Goal: Transaction & Acquisition: Purchase product/service

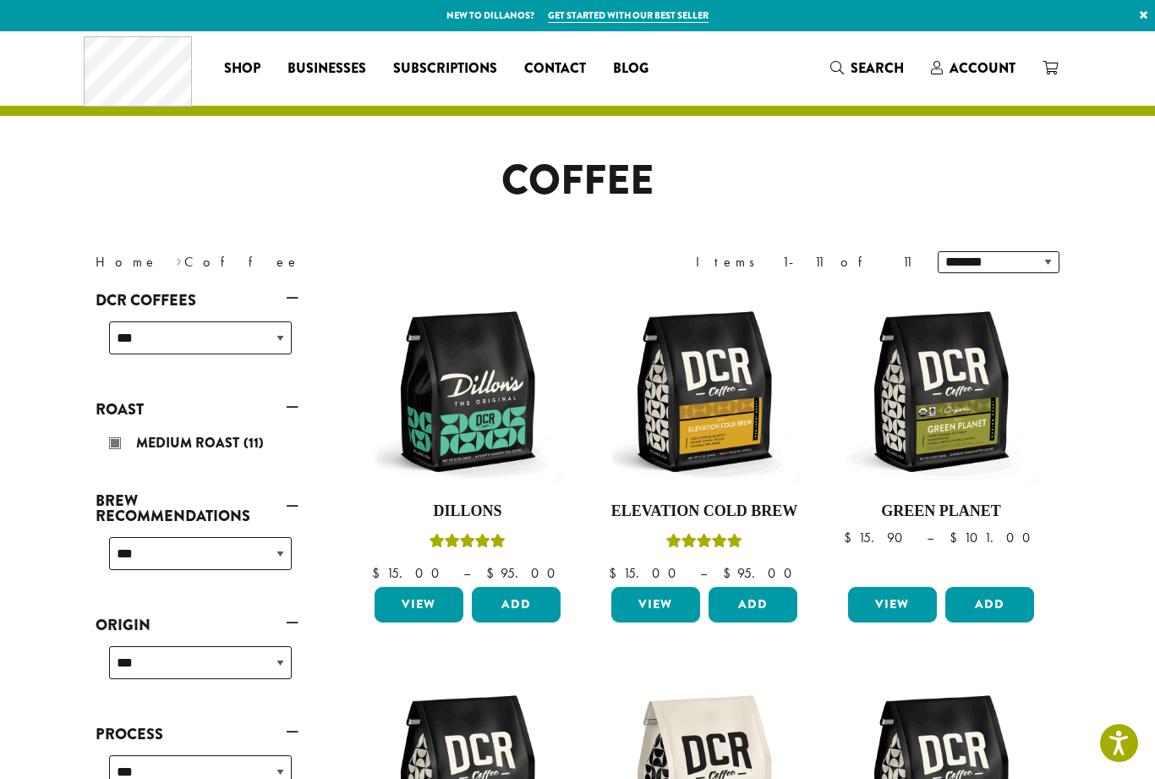
click at [417, 611] on link "View" at bounding box center [419, 605] width 89 height 36
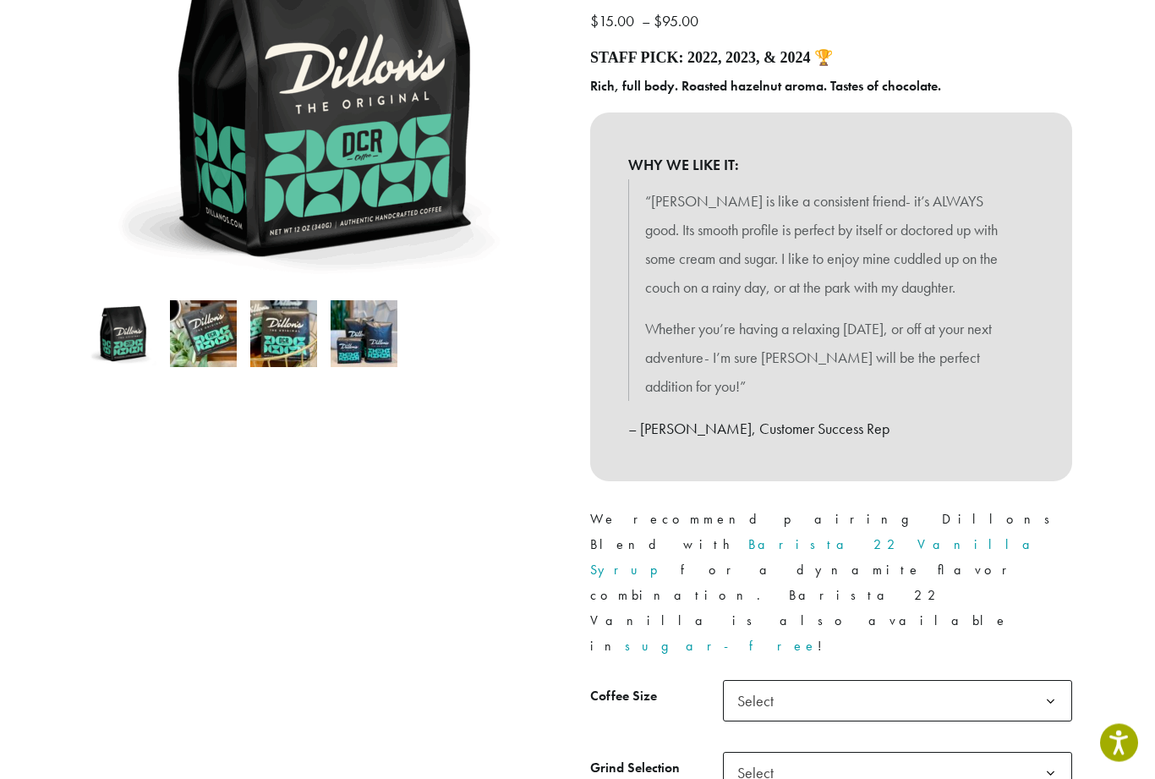
scroll to position [321, 0]
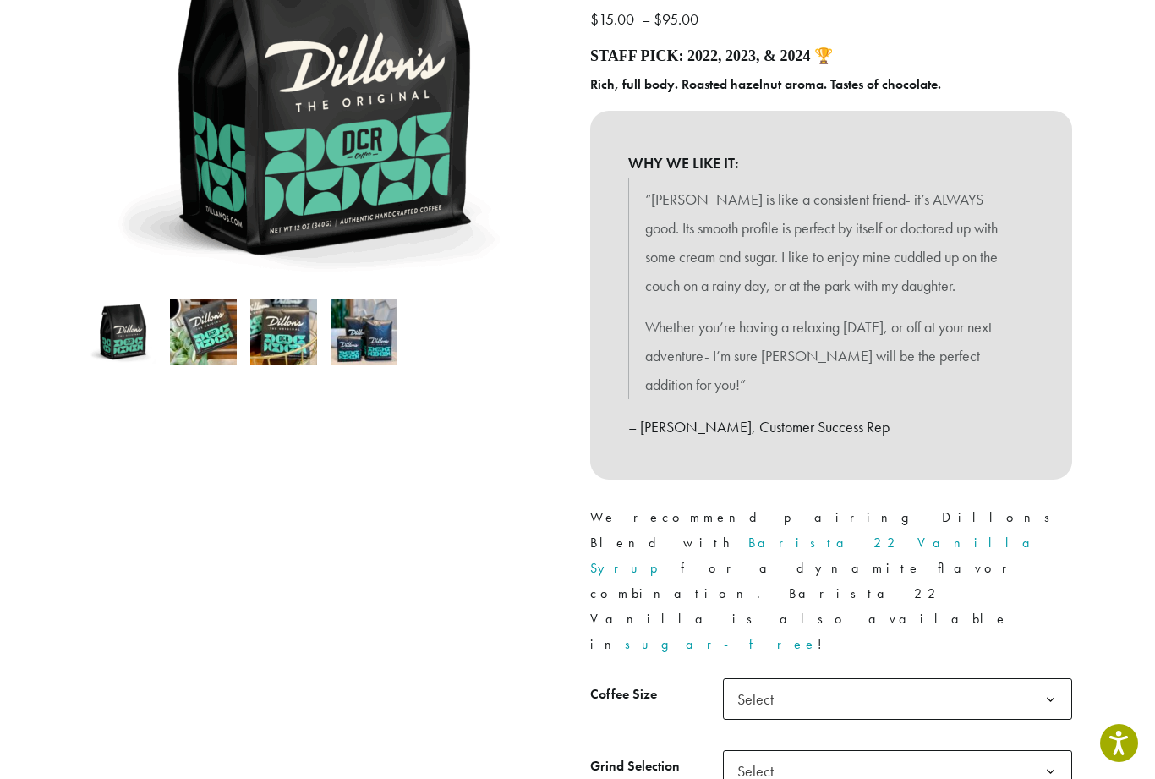
click at [1038, 679] on b at bounding box center [1050, 699] width 41 height 41
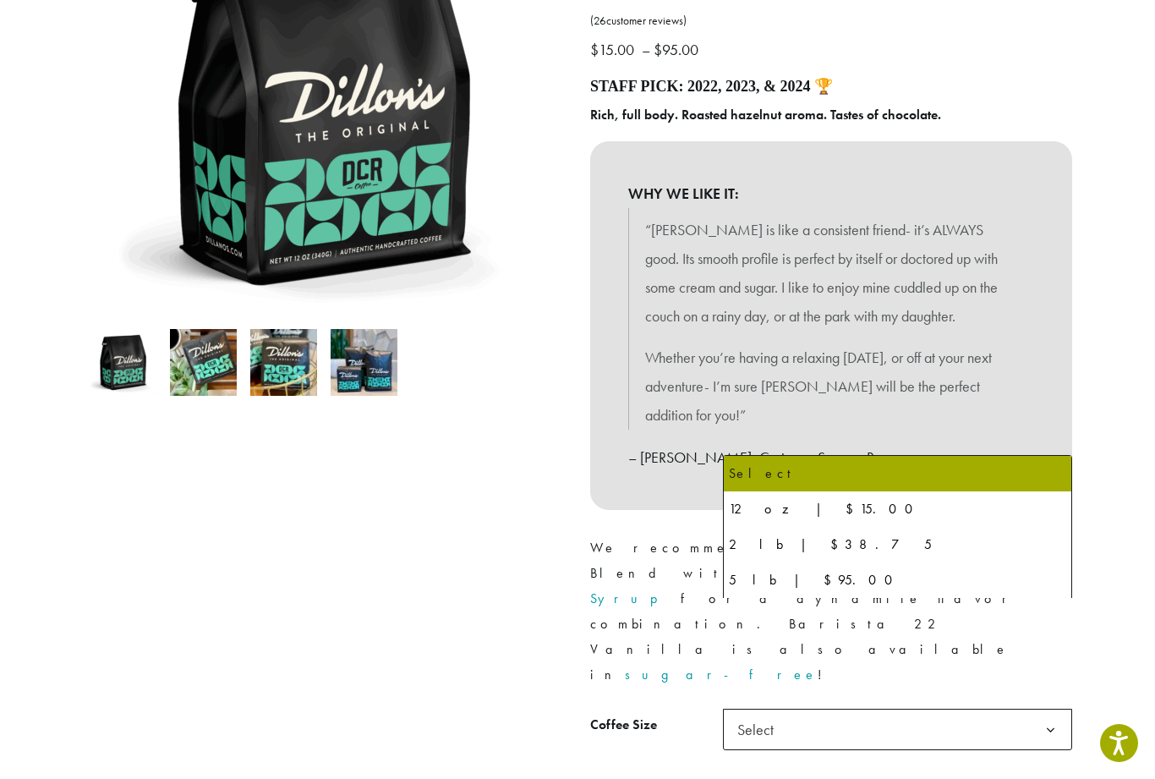
scroll to position [312, 0]
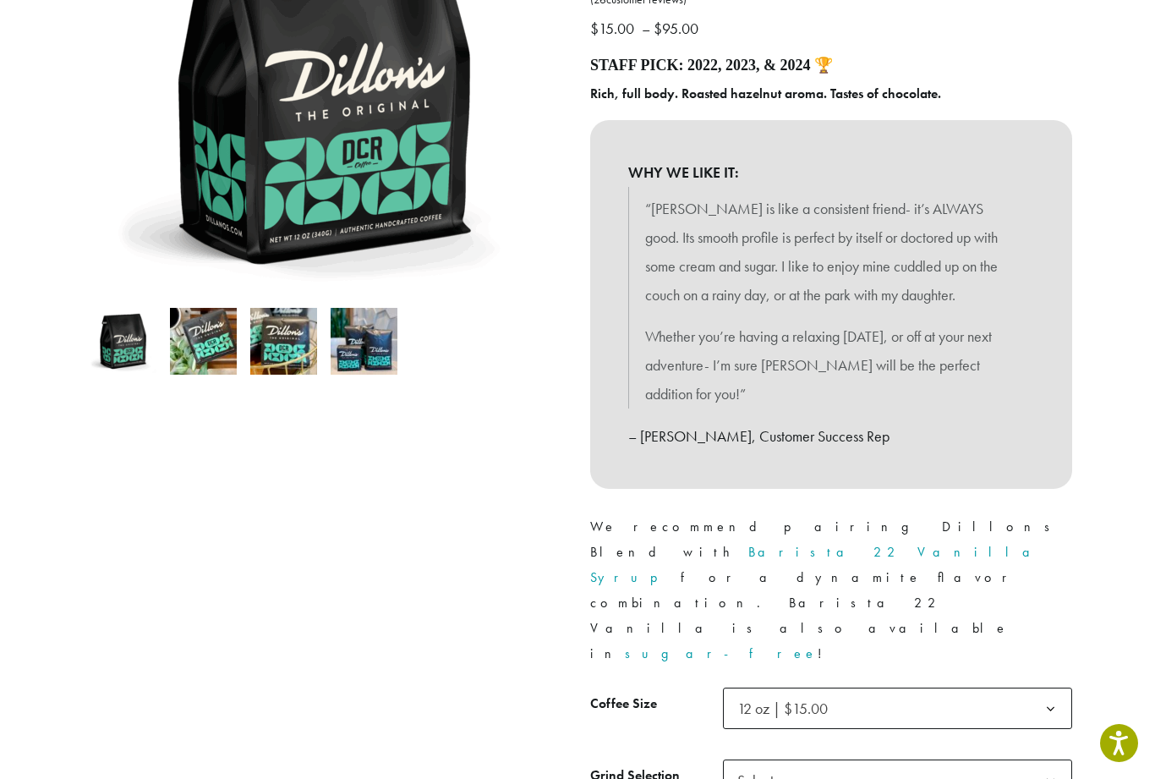
click at [877, 759] on span "Select" at bounding box center [897, 779] width 349 height 41
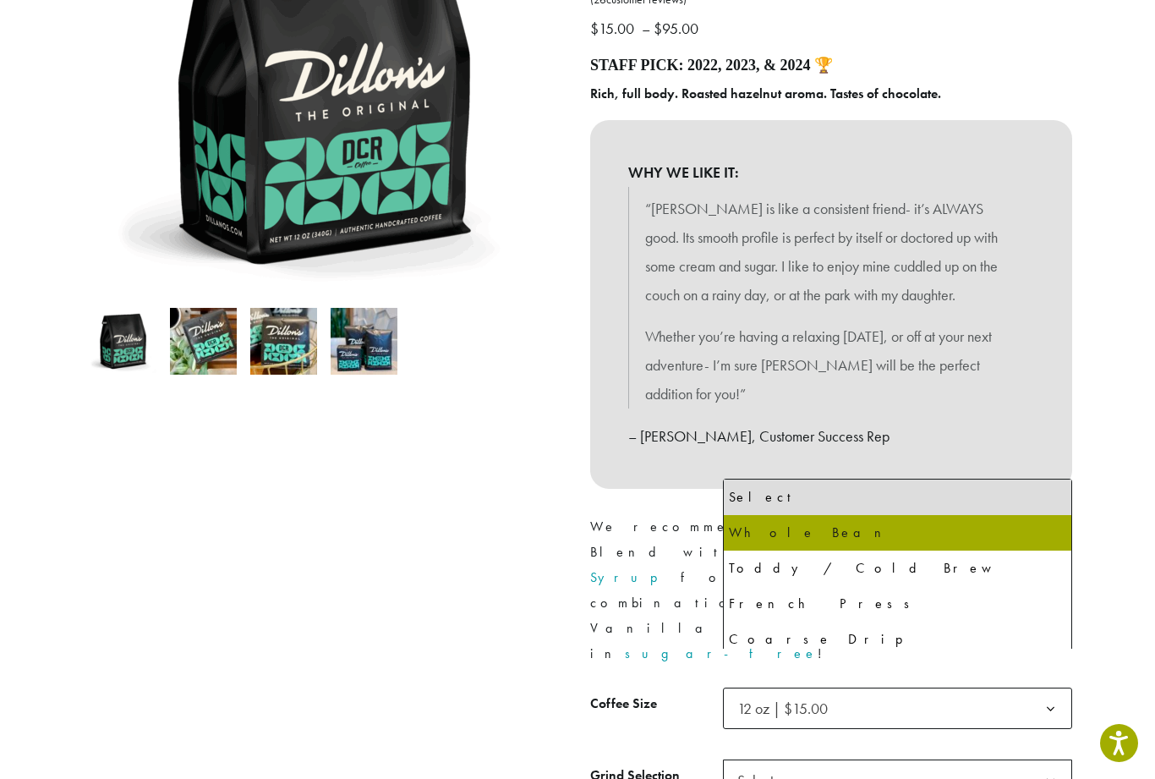
select select "*********"
select select "**********"
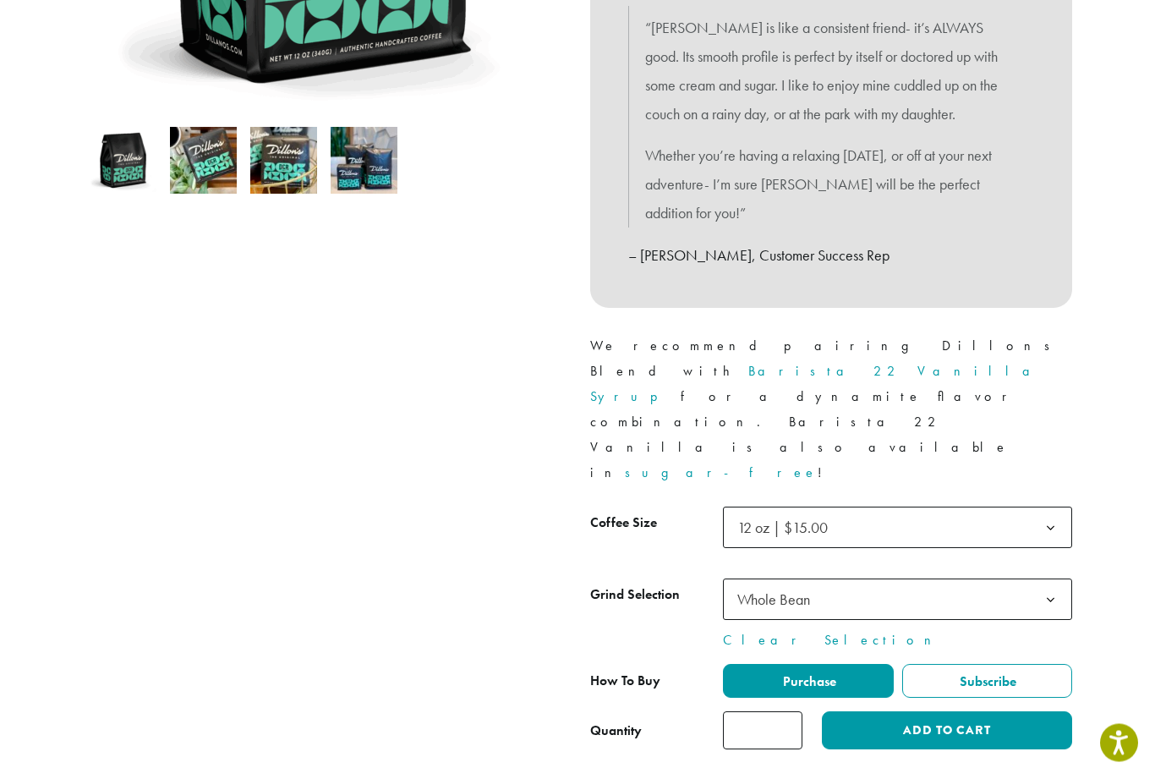
scroll to position [494, 0]
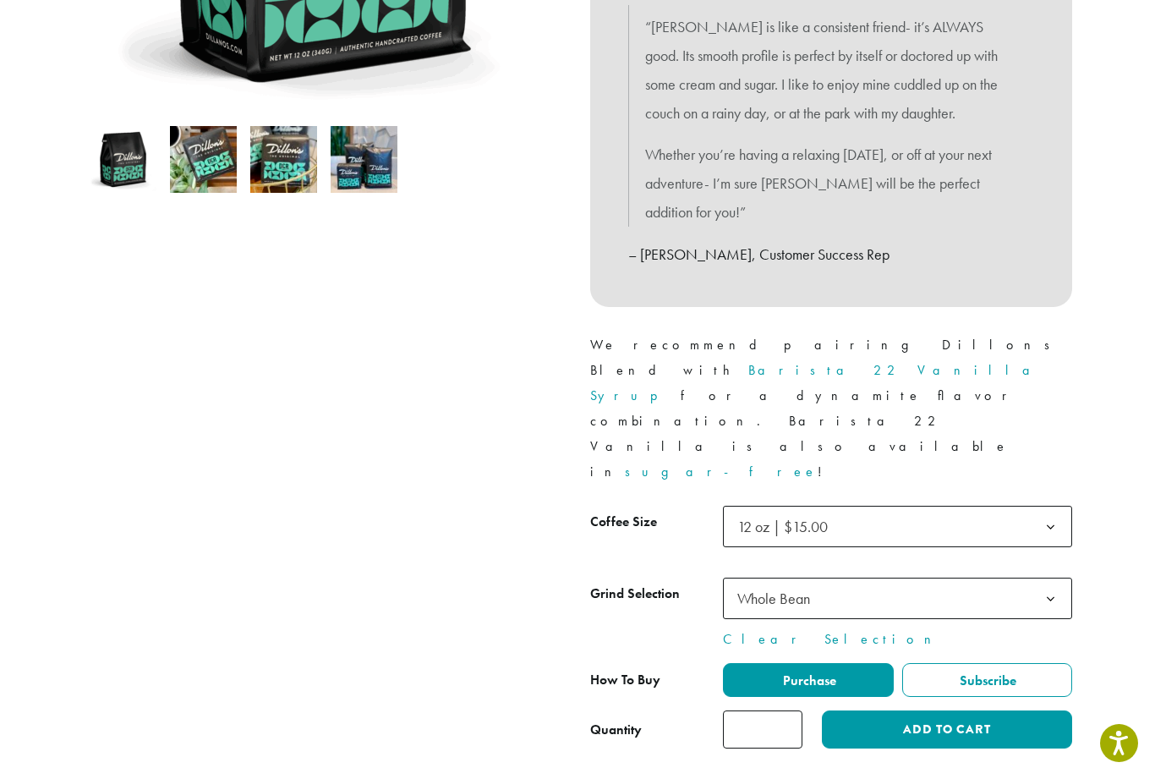
click at [931, 710] on button "Add to cart" at bounding box center [947, 729] width 250 height 38
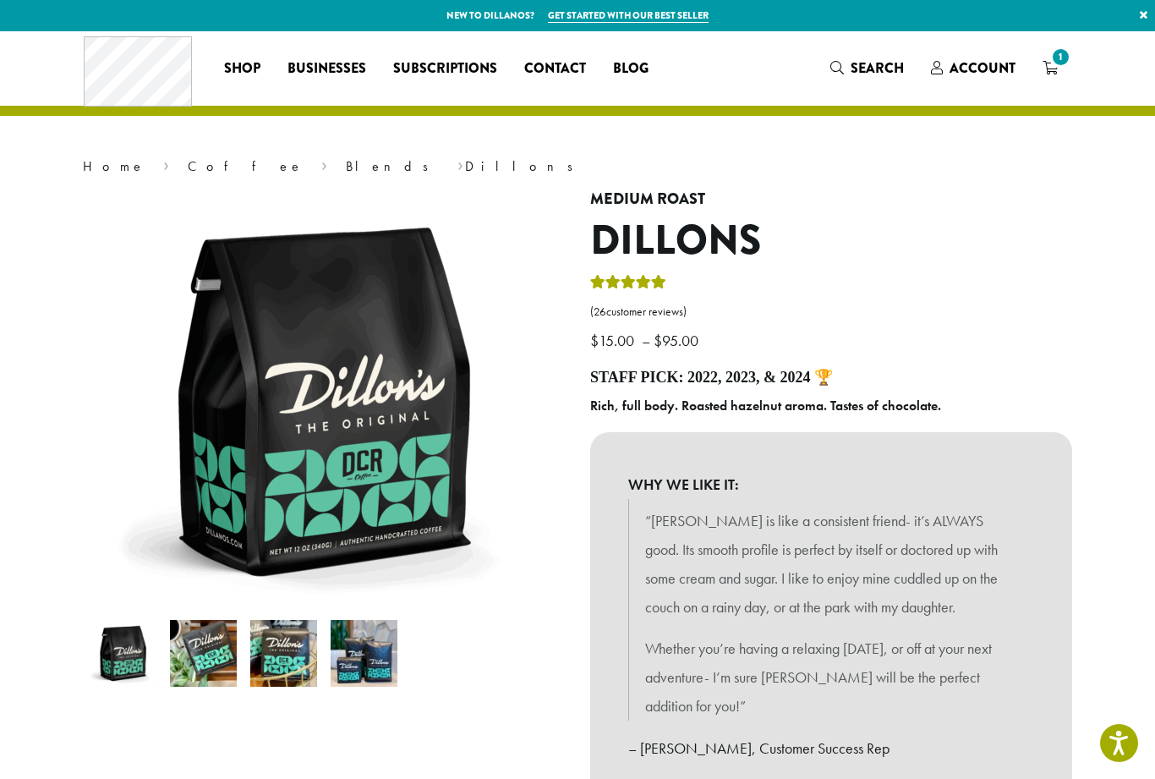
click at [188, 158] on link "Coffee" at bounding box center [246, 166] width 116 height 18
click at [188, 162] on link "Coffee" at bounding box center [246, 166] width 116 height 18
click at [188, 160] on link "Coffee" at bounding box center [246, 166] width 116 height 18
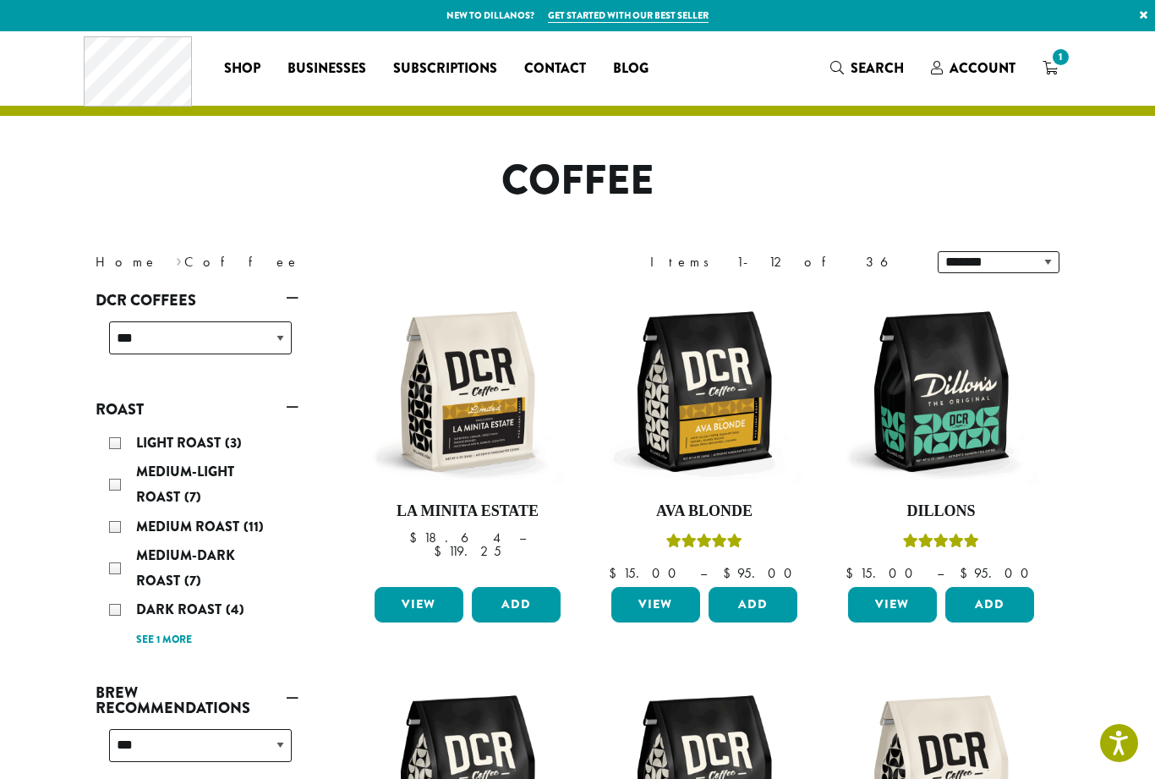
scroll to position [100, 0]
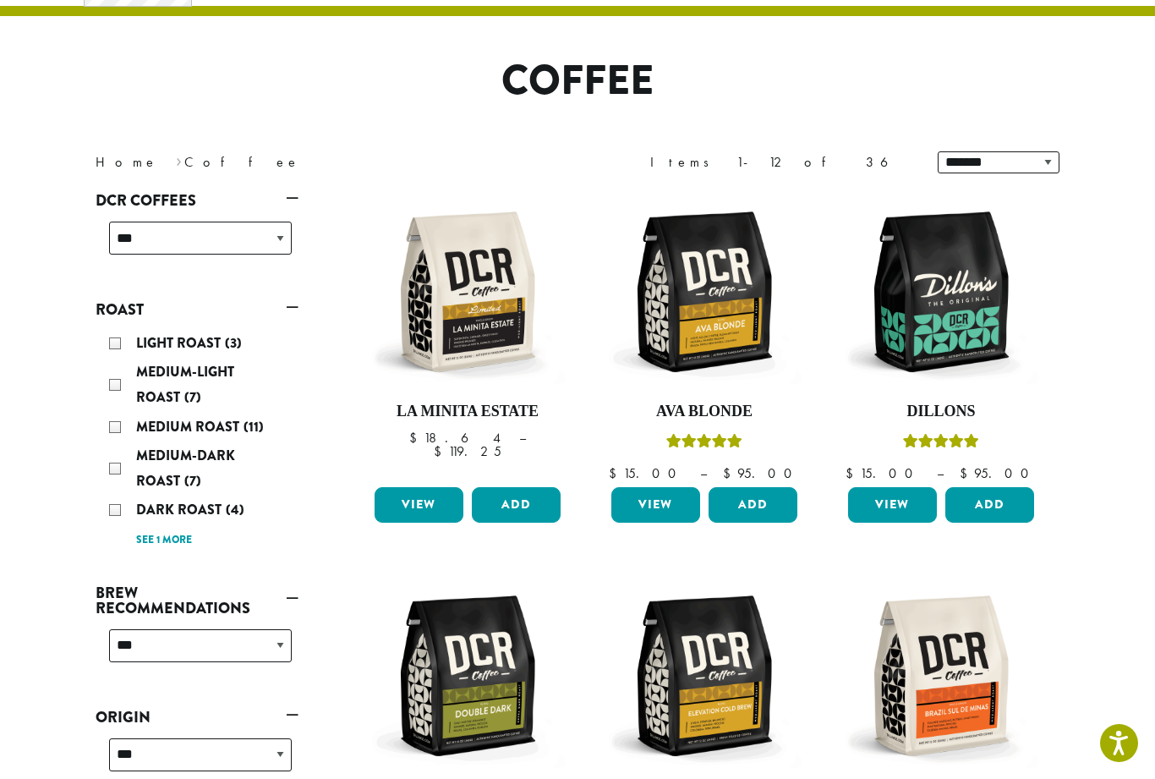
click at [115, 423] on div "Medium Roast (11)" at bounding box center [200, 426] width 183 height 25
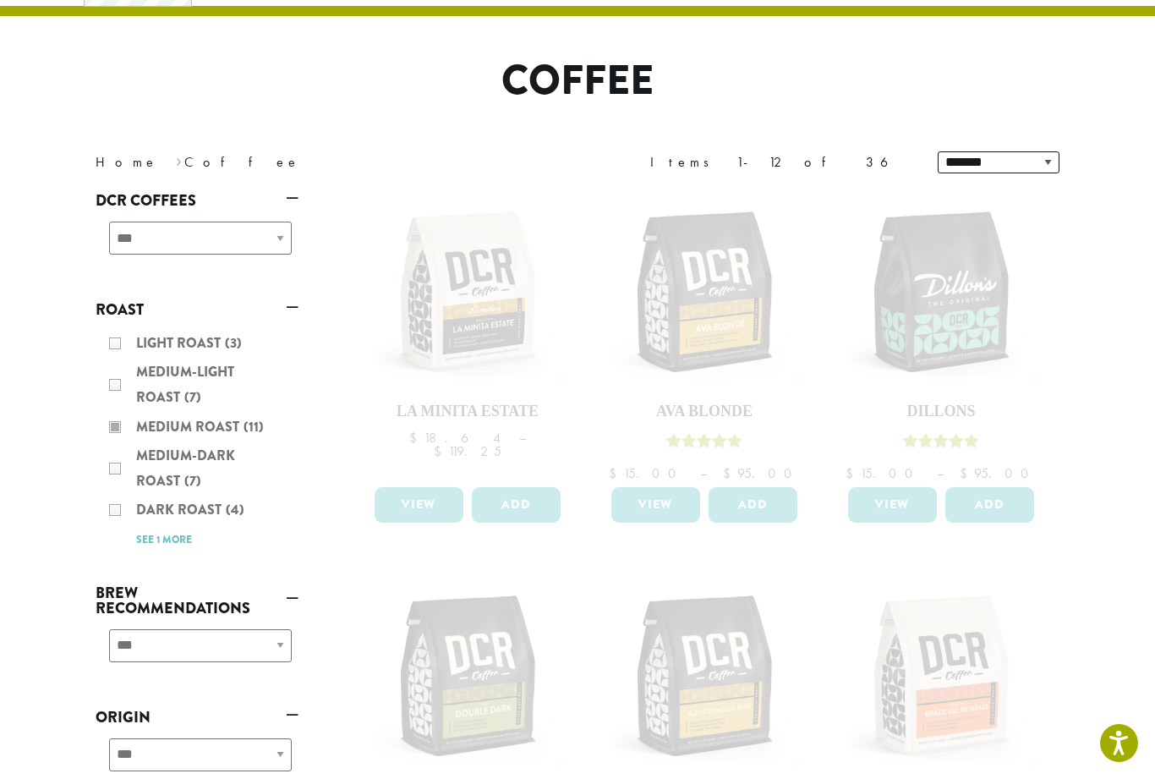
click at [113, 377] on div "Light Roast (3) Medium-Light Roast (7) Medium Roast (11) Medium-Dark Roast (7) …" at bounding box center [197, 441] width 203 height 234
click at [112, 383] on div "Light Roast (3) Medium-Light Roast (7) Medium Roast (11) Medium-Dark Roast (7) …" at bounding box center [197, 441] width 203 height 234
click at [111, 379] on div "Light Roast (3) Medium-Light Roast (7) Medium Roast (11) Medium-Dark Roast (7) …" at bounding box center [197, 441] width 203 height 234
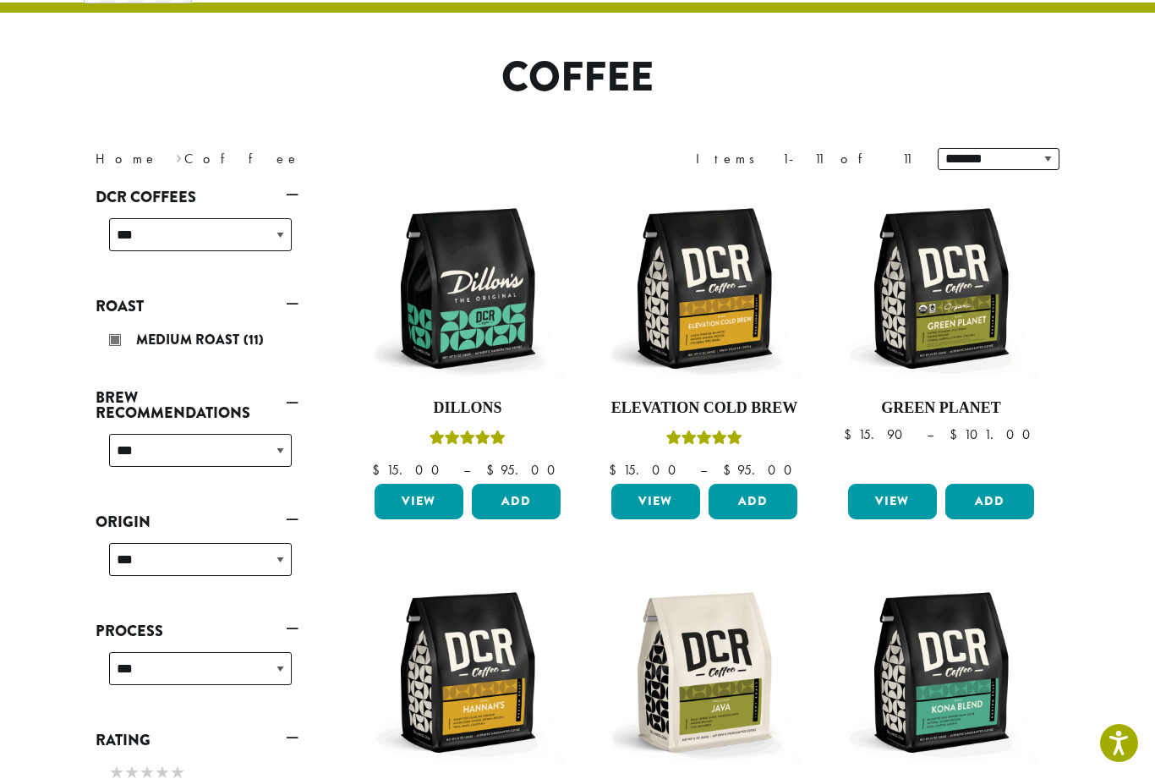
click at [289, 308] on link "Roast" at bounding box center [197, 306] width 203 height 29
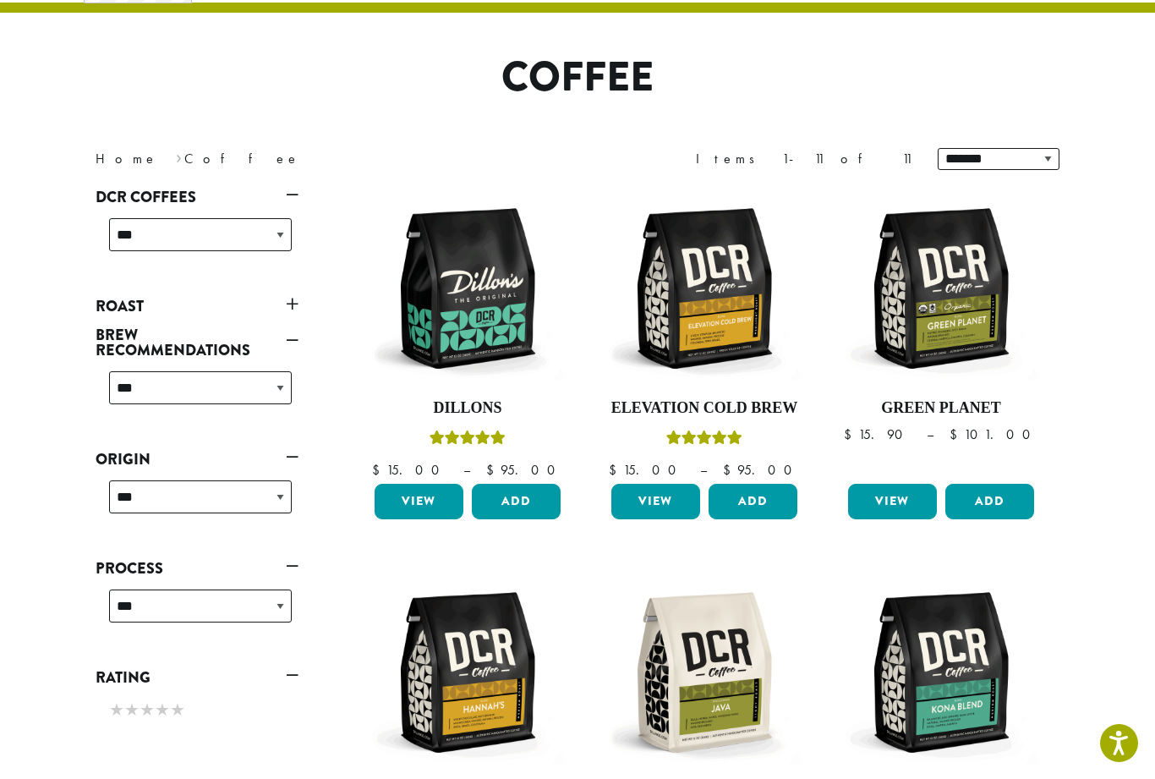
click at [291, 304] on link "Roast" at bounding box center [197, 306] width 203 height 29
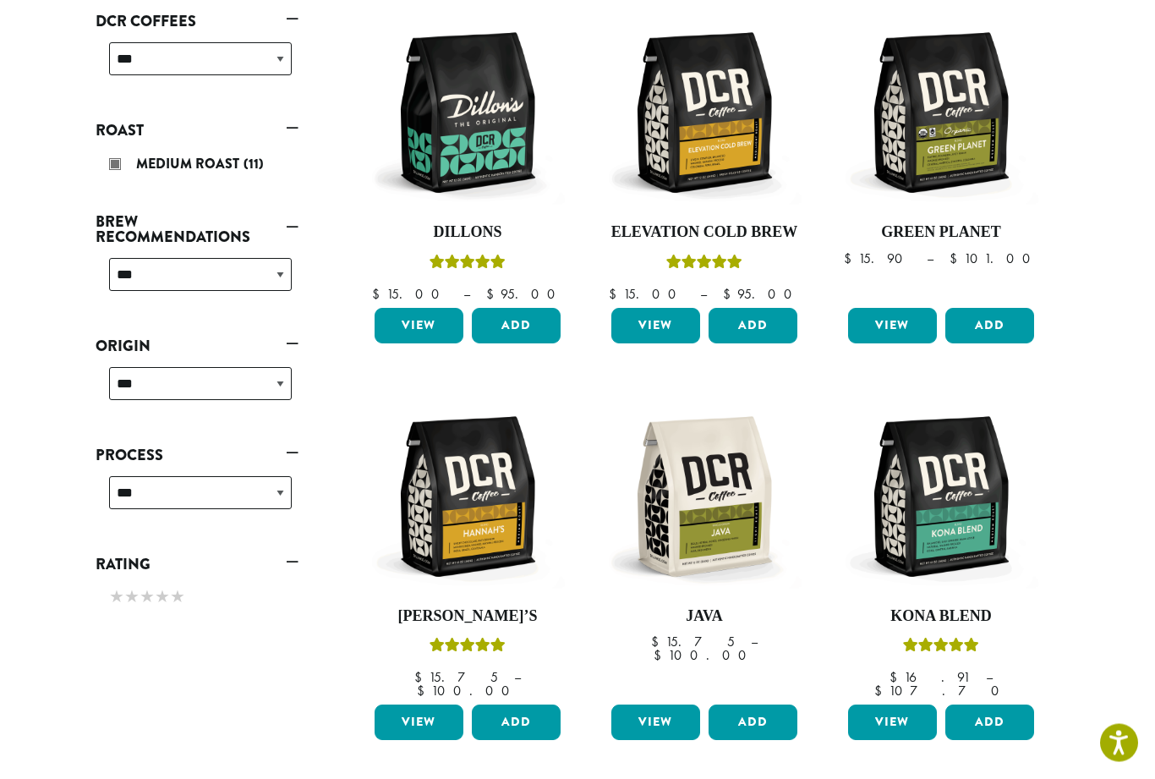
scroll to position [279, 0]
click at [885, 332] on link "View" at bounding box center [892, 326] width 89 height 36
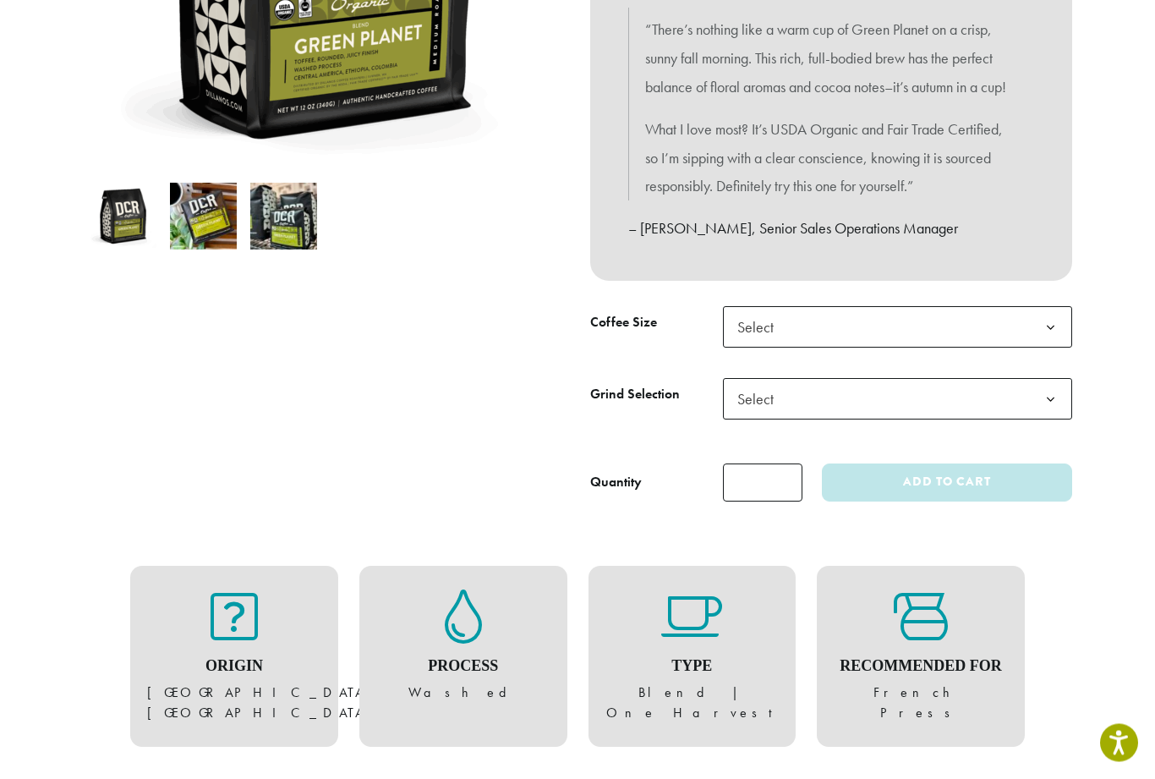
scroll to position [438, 0]
click at [875, 347] on span "Select" at bounding box center [897, 325] width 349 height 41
click at [803, 419] on span "Select" at bounding box center [897, 397] width 349 height 41
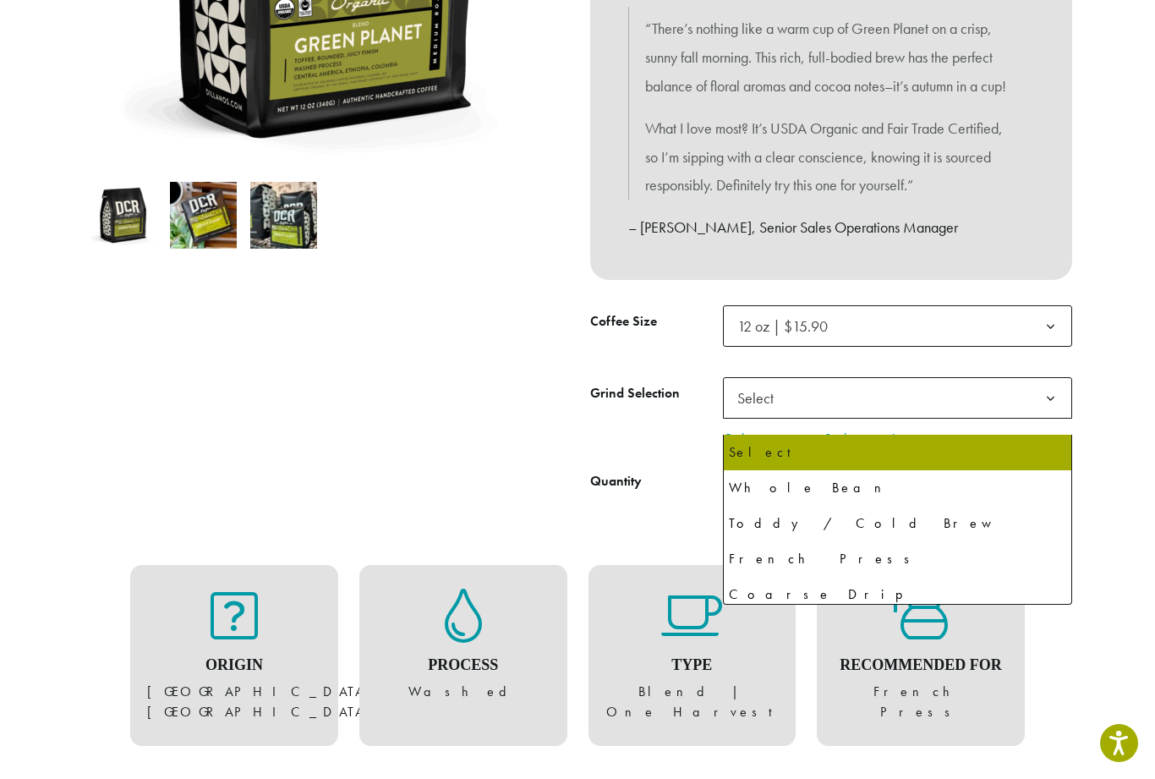
select select "*********"
select select "**********"
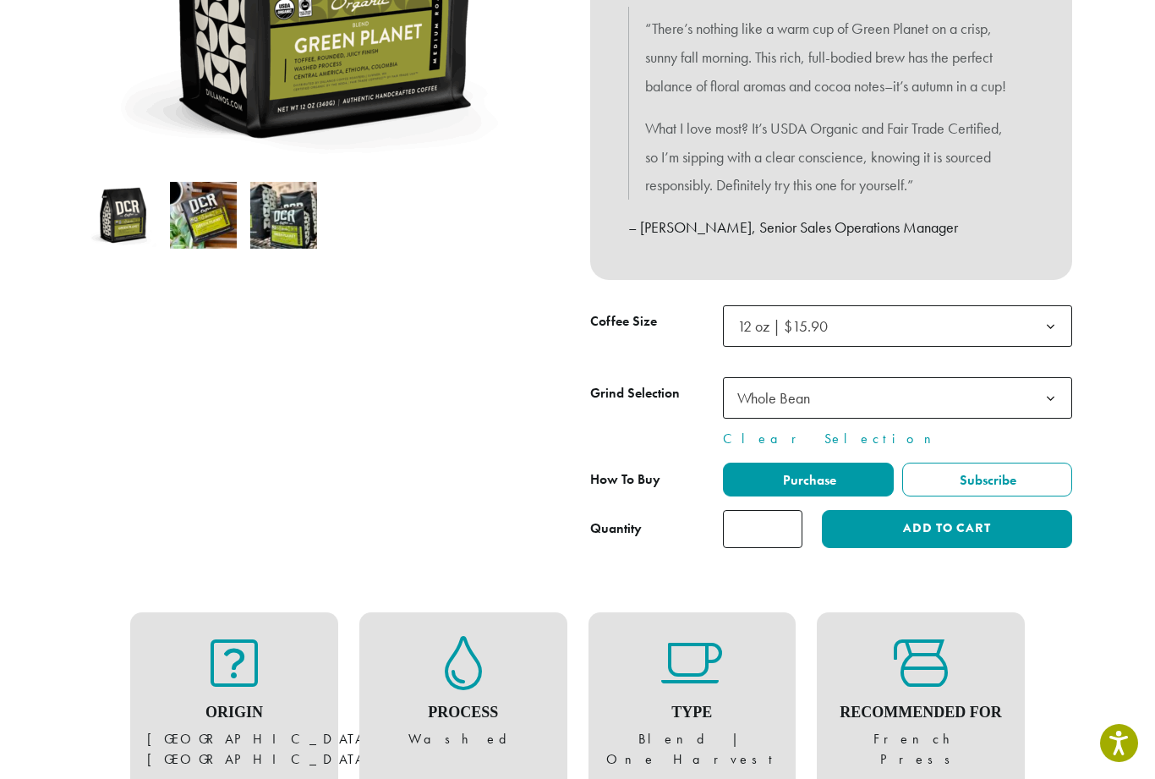
click at [900, 548] on button "Add to cart" at bounding box center [947, 529] width 250 height 38
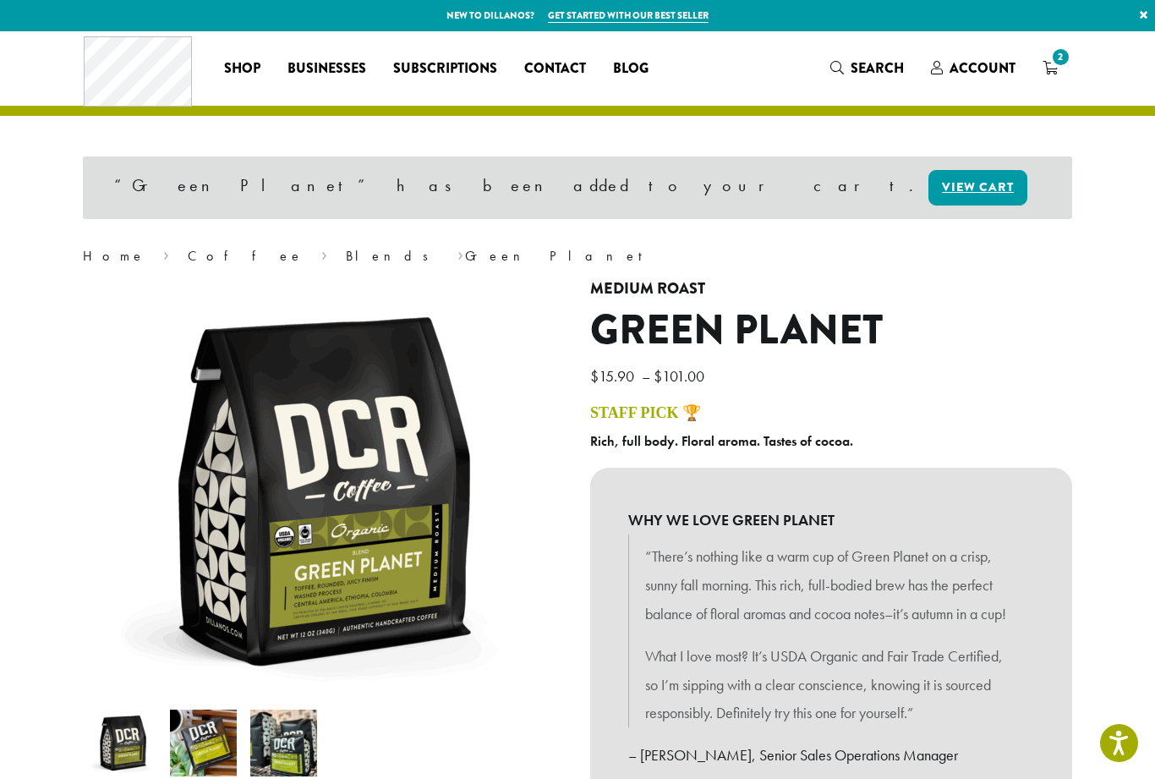
click at [346, 254] on link "Blends" at bounding box center [393, 256] width 94 height 18
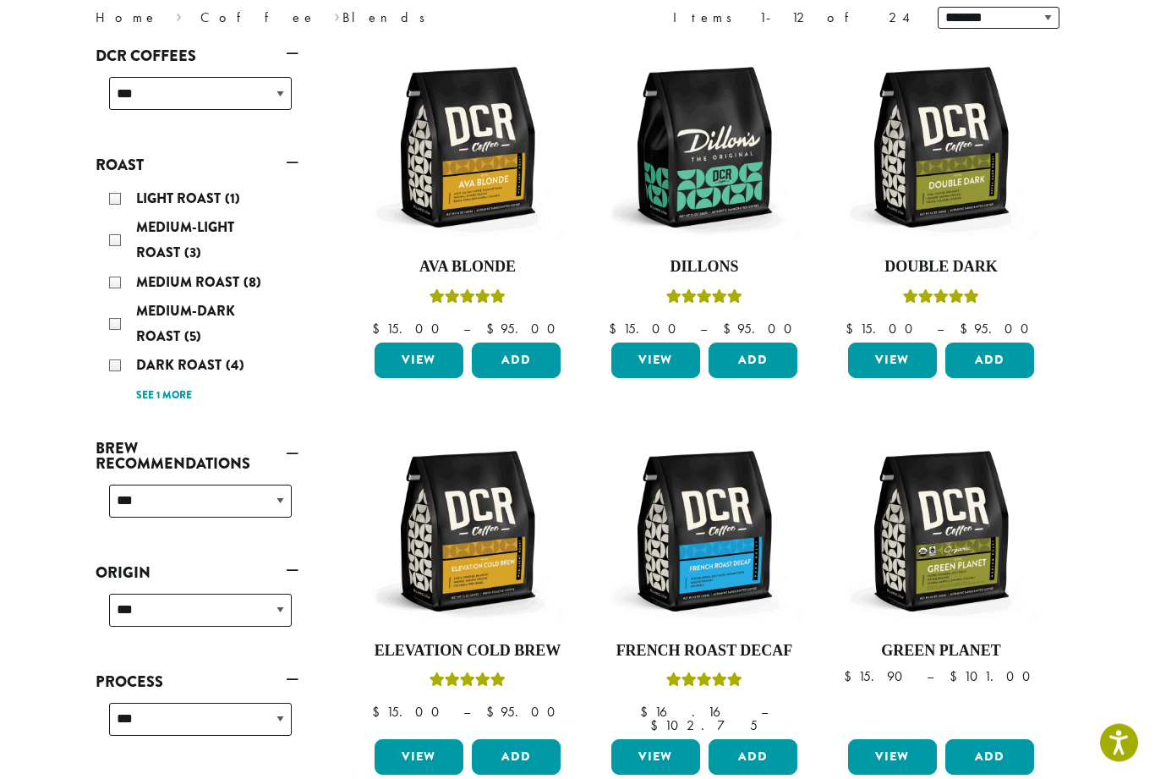
scroll to position [245, 0]
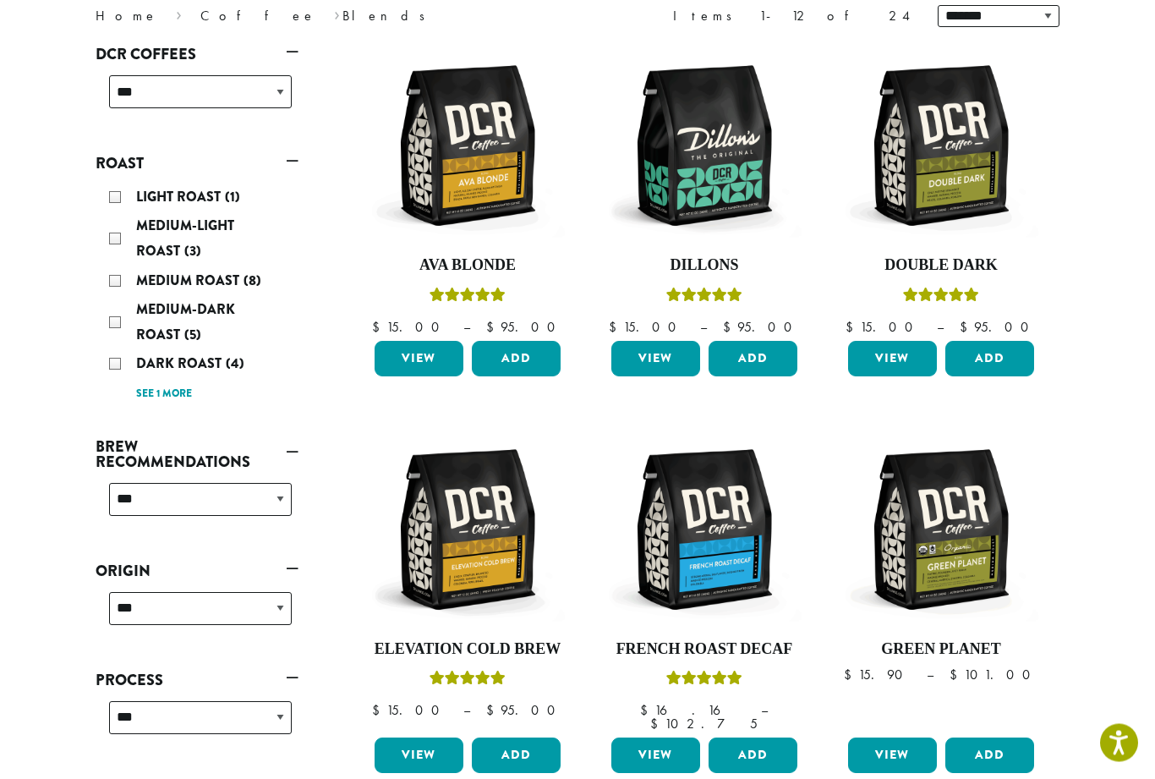
click at [116, 236] on div "Medium-Light Roast (3)" at bounding box center [200, 239] width 183 height 51
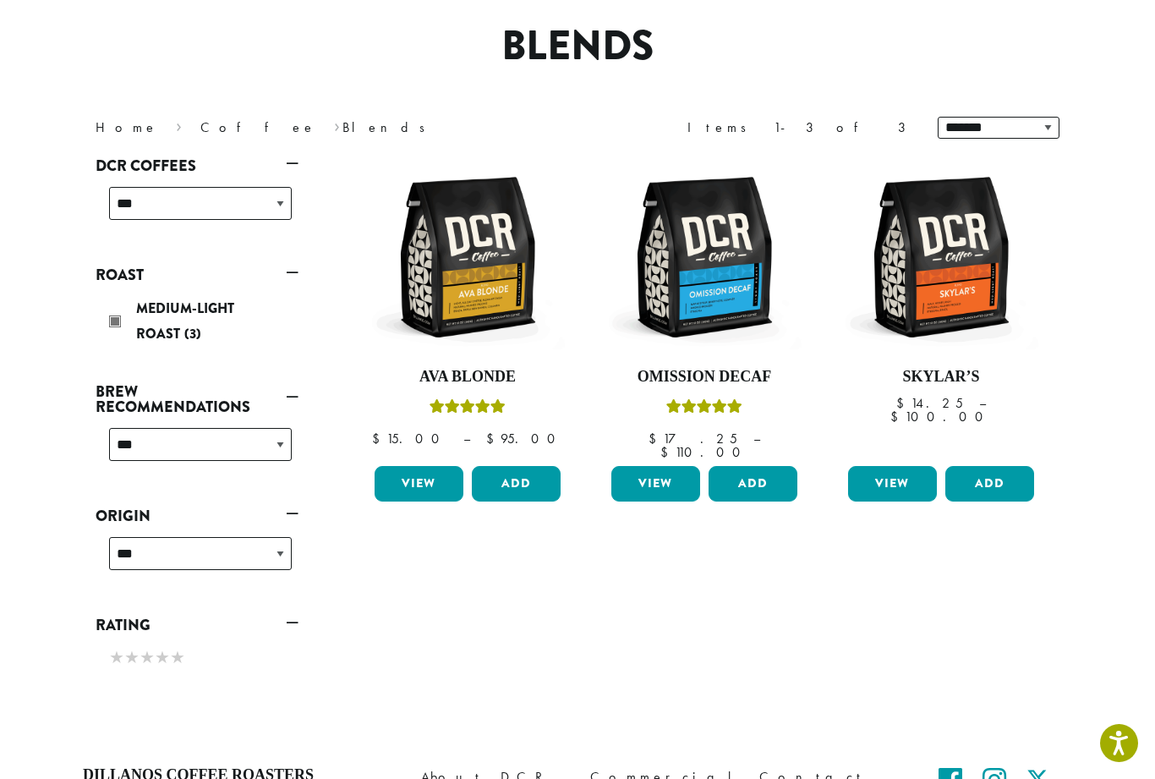
scroll to position [103, 0]
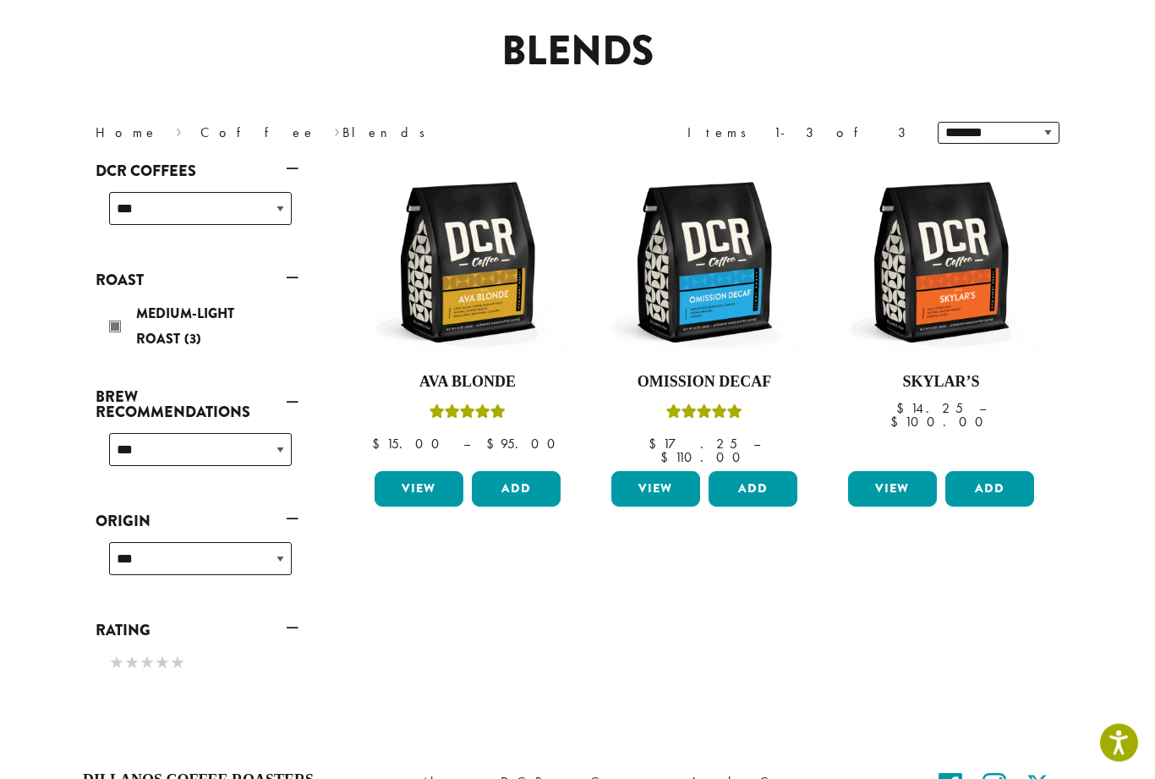
click at [118, 321] on div "Medium-Light Roast (3)" at bounding box center [200, 327] width 183 height 51
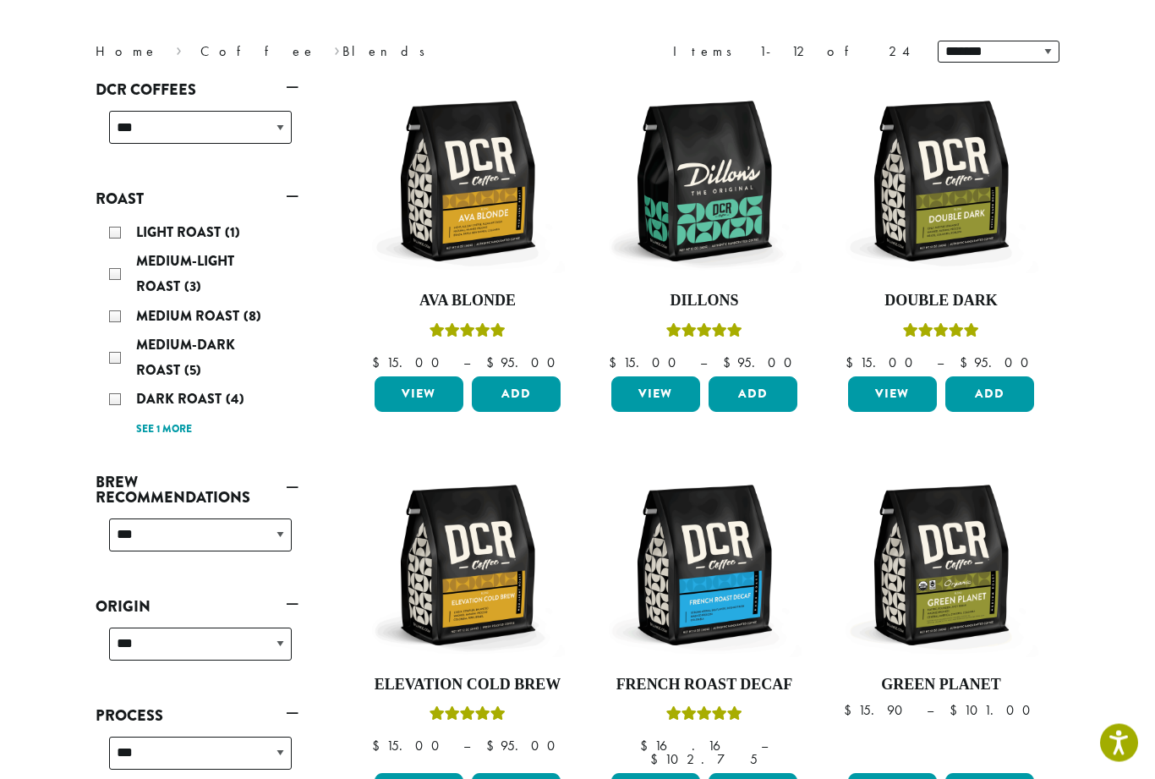
scroll to position [295, 0]
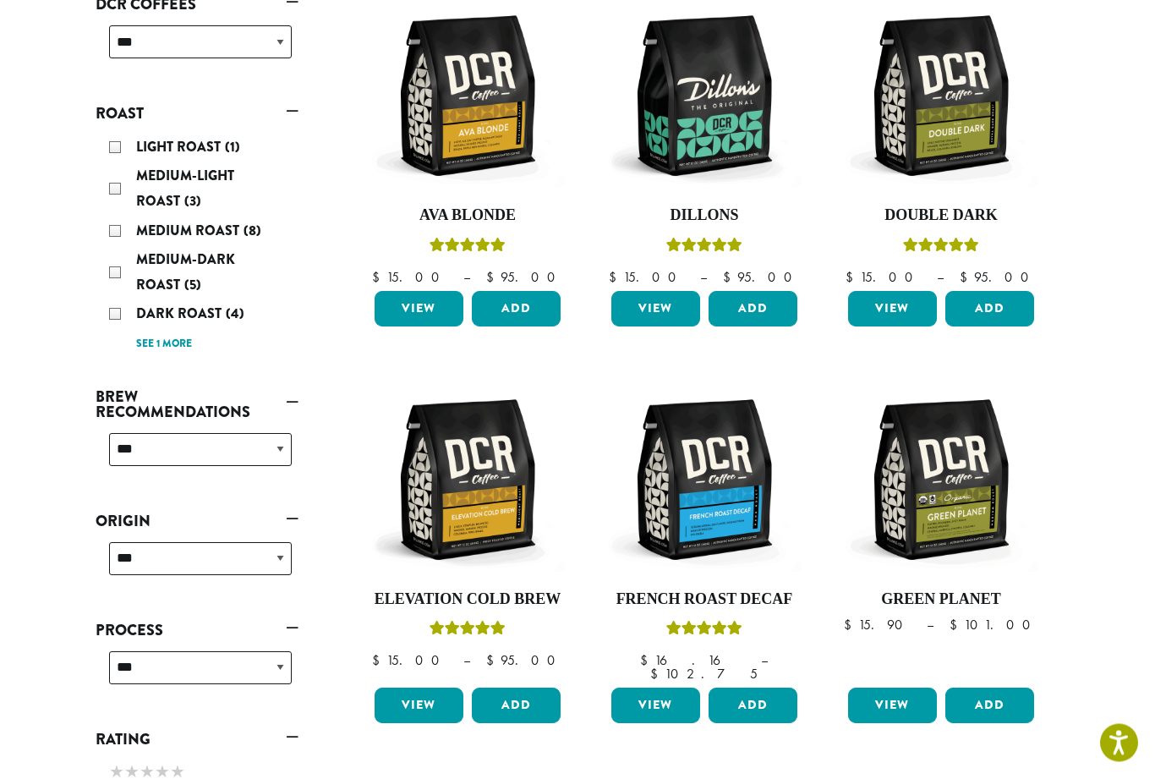
click at [117, 228] on div "Medium Roast (8)" at bounding box center [200, 231] width 183 height 25
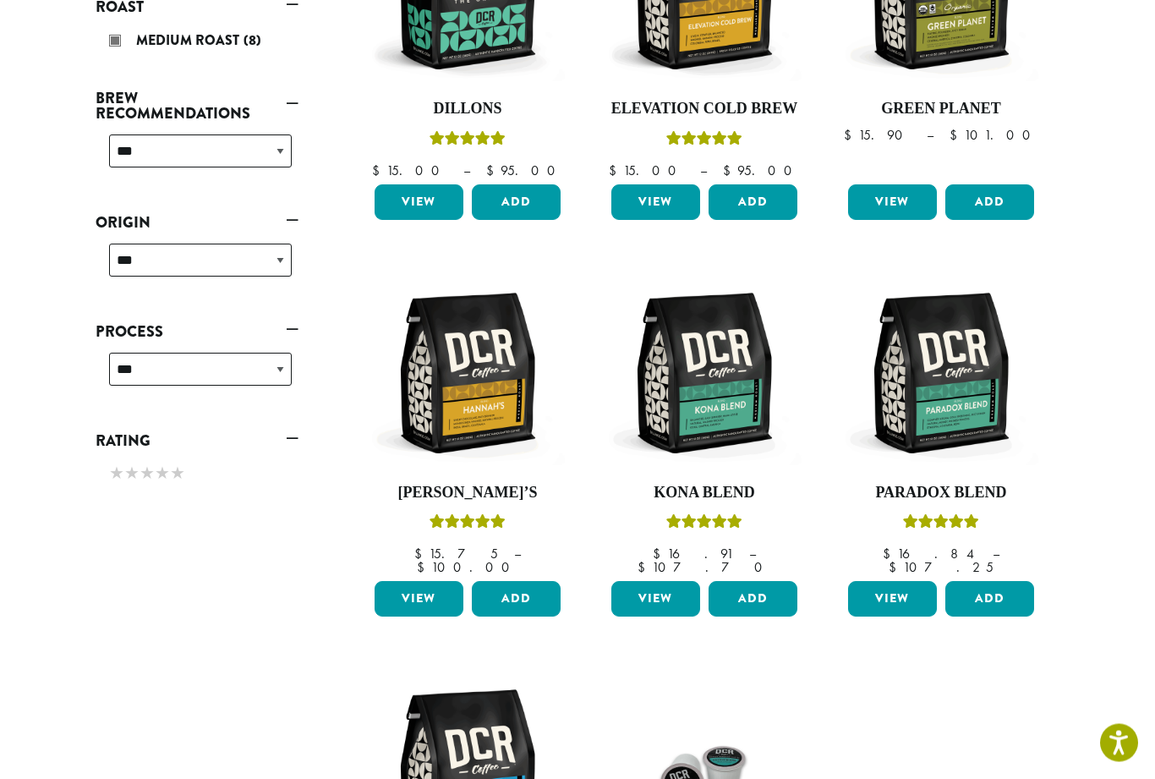
scroll to position [403, 0]
click at [408, 583] on link "View" at bounding box center [419, 599] width 89 height 36
click at [426, 590] on link "View" at bounding box center [419, 599] width 89 height 36
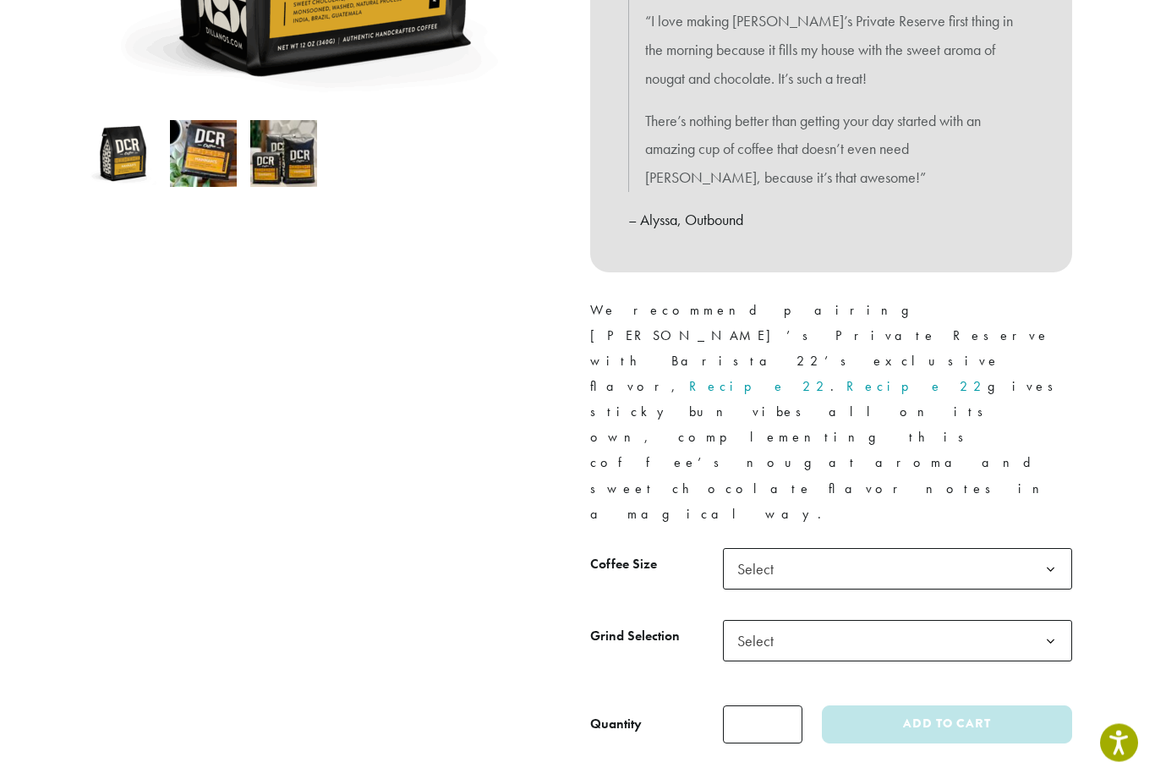
scroll to position [510, 0]
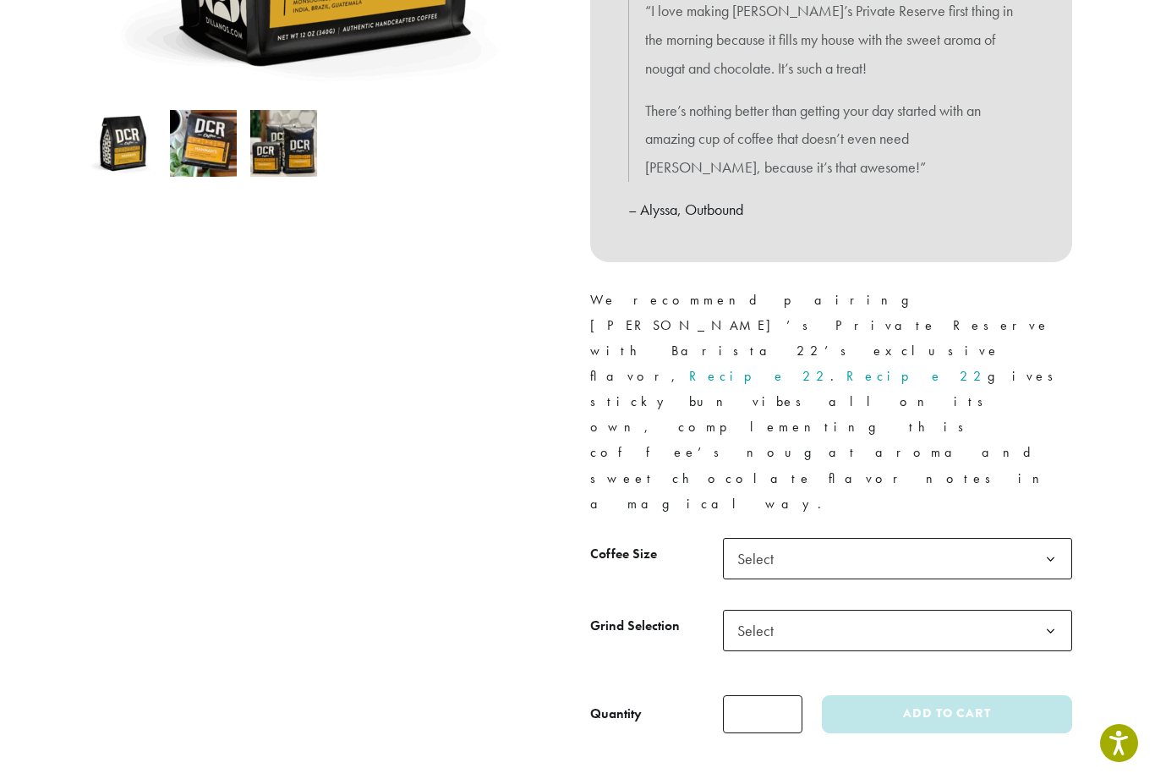
click at [833, 538] on span "Select" at bounding box center [897, 558] width 349 height 41
click at [820, 610] on span "Select" at bounding box center [897, 630] width 349 height 41
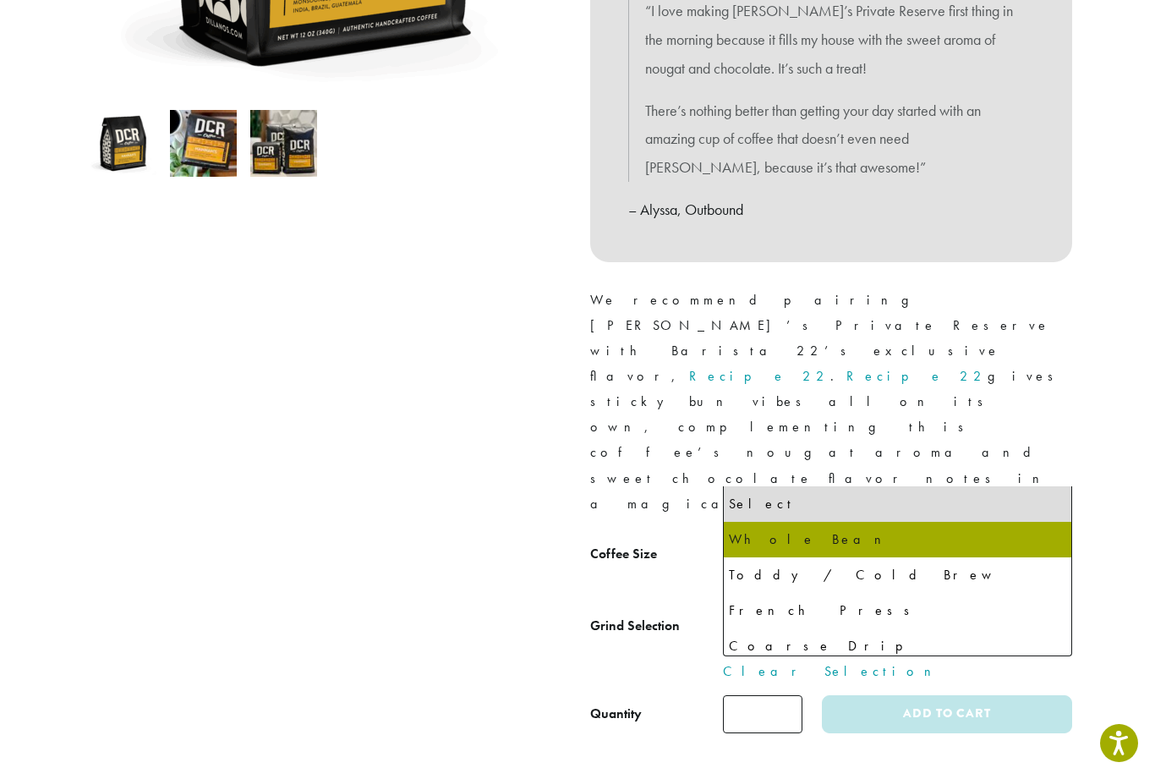
select select "*********"
select select "**********"
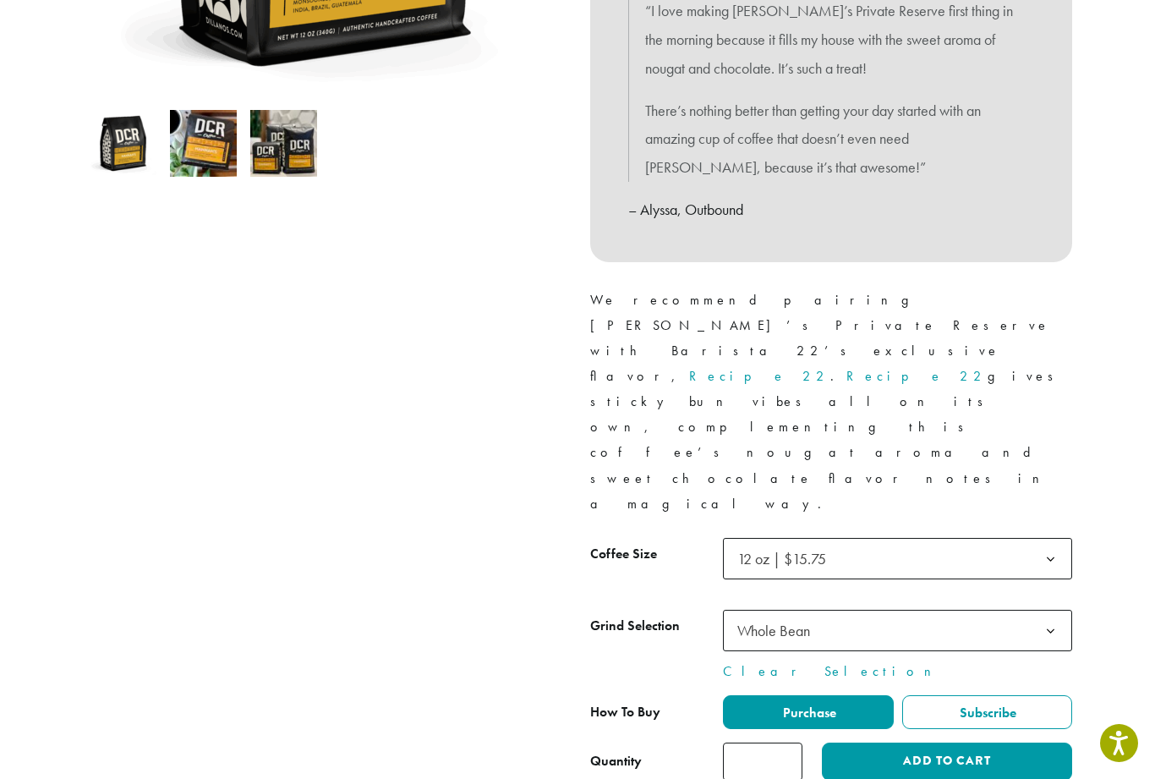
click at [511, 537] on div at bounding box center [323, 230] width 507 height 1100
click at [942, 743] on button "Add to cart" at bounding box center [947, 762] width 250 height 38
click at [926, 743] on button "Add to cart" at bounding box center [947, 762] width 250 height 38
click at [826, 704] on span "Purchase" at bounding box center [809, 713] width 56 height 18
click at [910, 743] on button "Add to cart" at bounding box center [947, 762] width 250 height 38
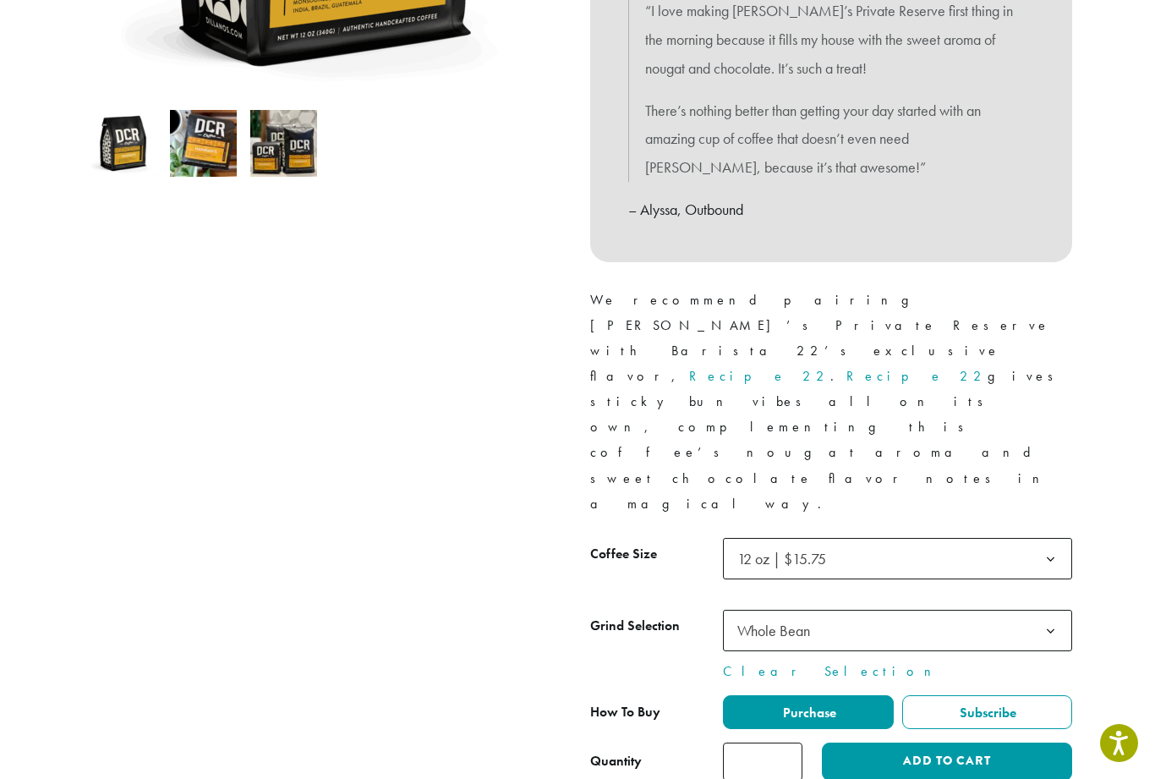
scroll to position [564, 0]
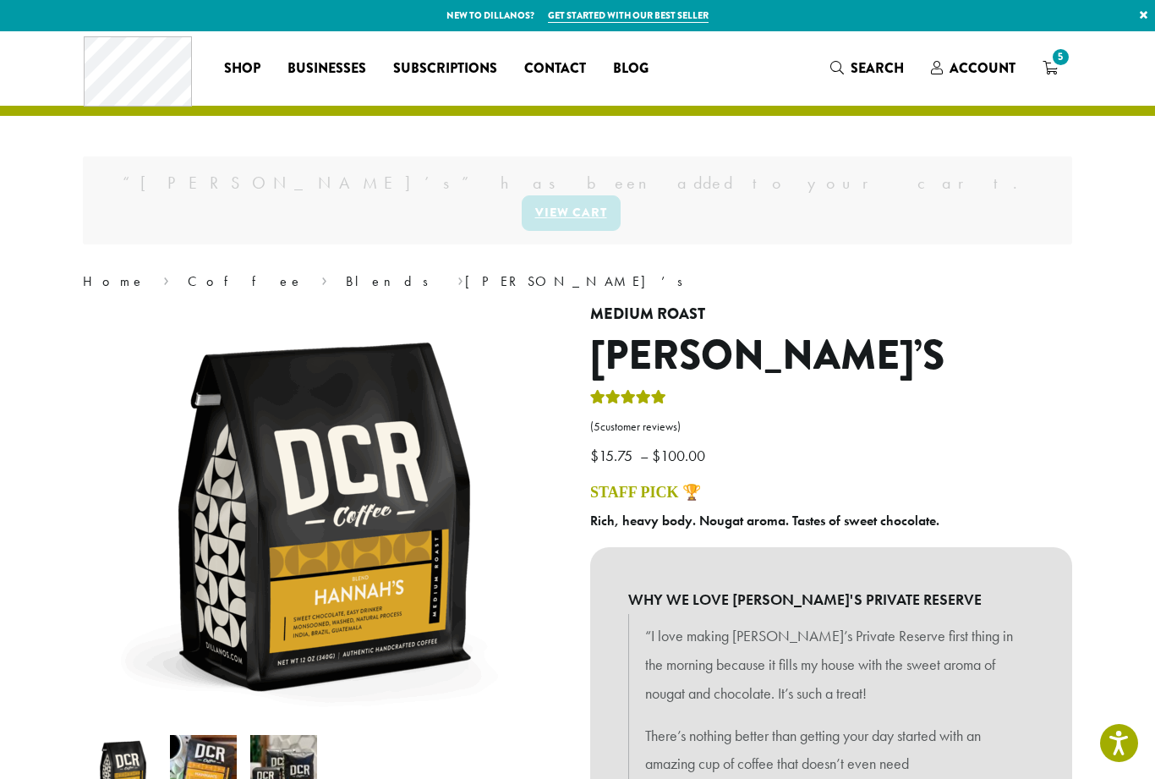
click at [1057, 67] on span "5" at bounding box center [1061, 57] width 23 height 23
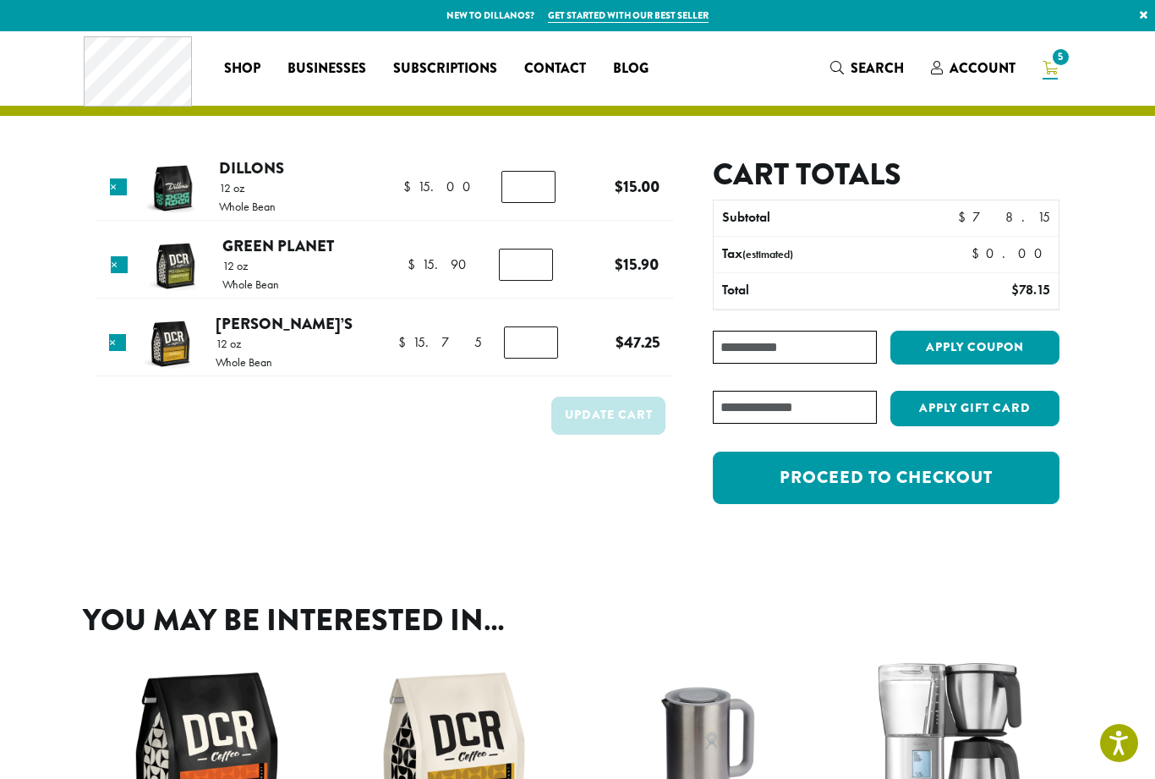
click at [540, 339] on input "*" at bounding box center [531, 342] width 54 height 32
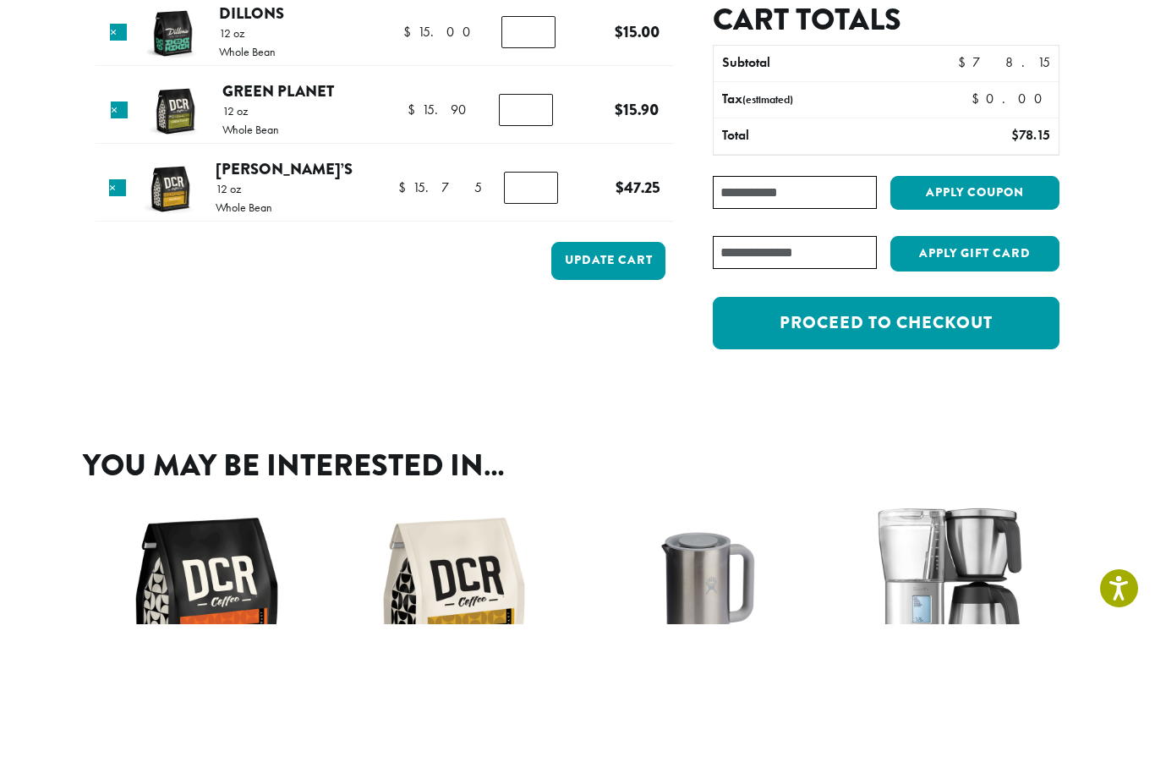
type input "*"
click at [613, 397] on button "Update cart" at bounding box center [608, 416] width 114 height 38
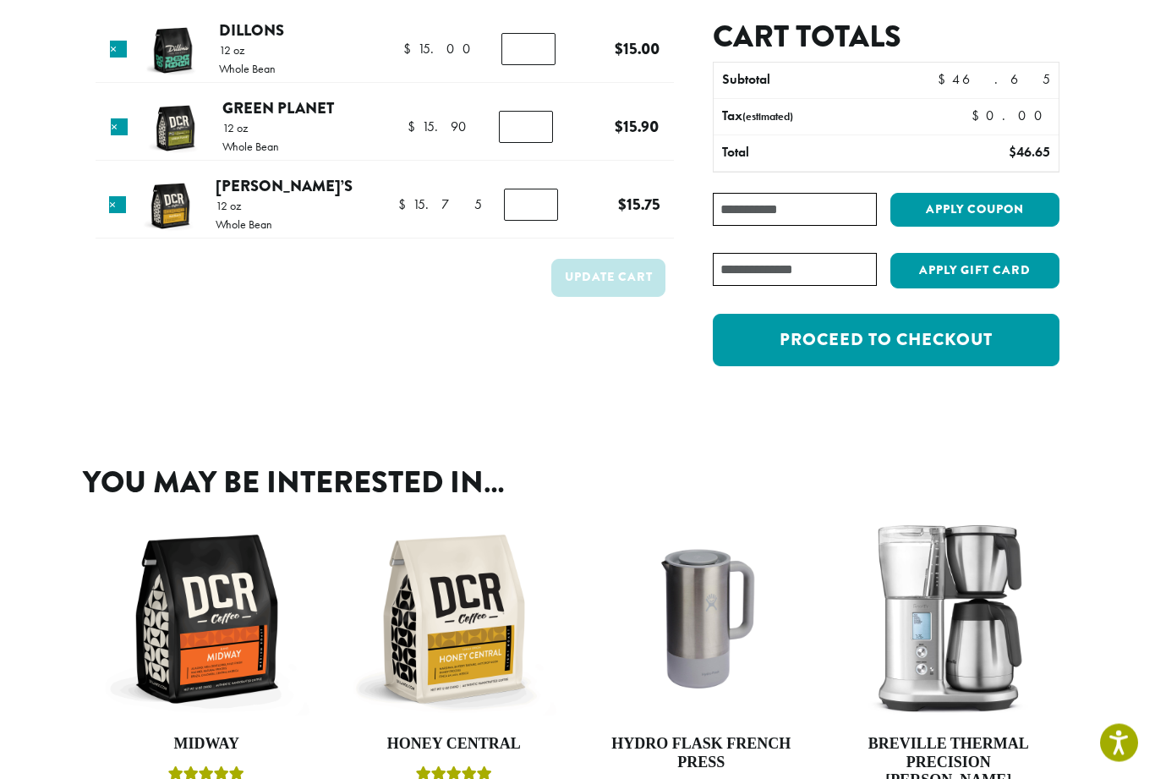
scroll to position [201, 0]
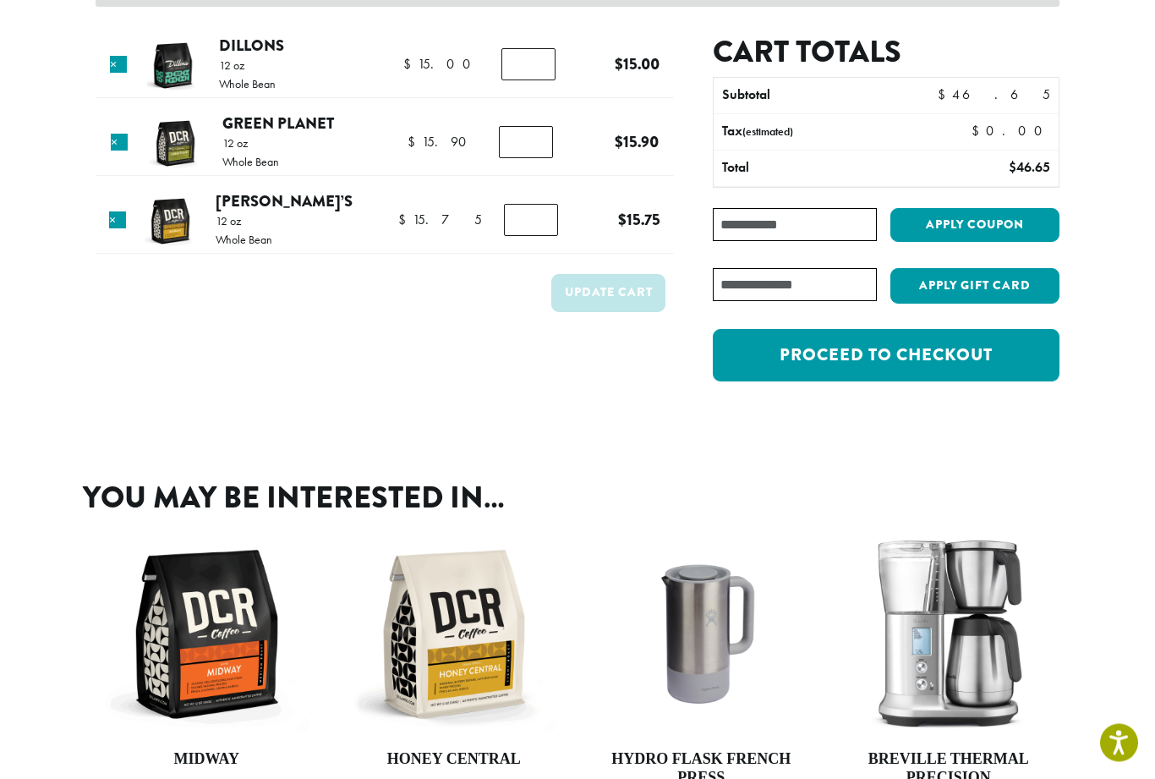
click at [888, 349] on link "Proceed to checkout" at bounding box center [886, 356] width 347 height 52
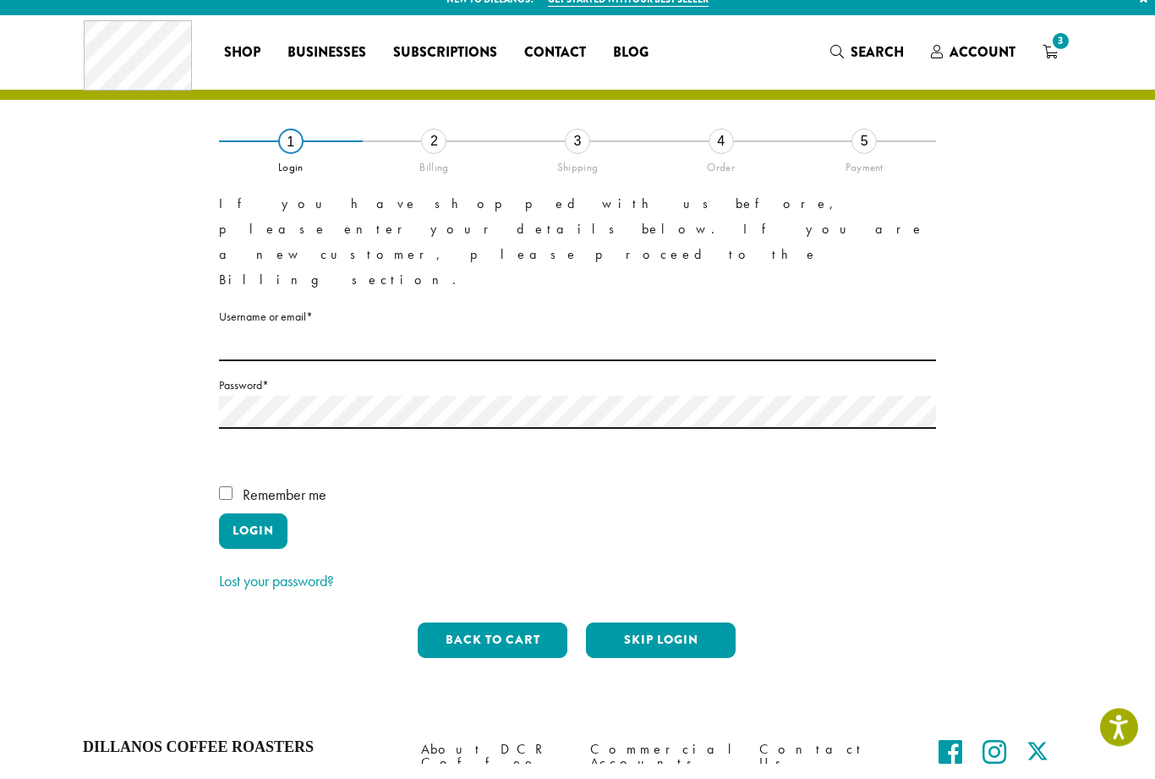
scroll to position [35, 0]
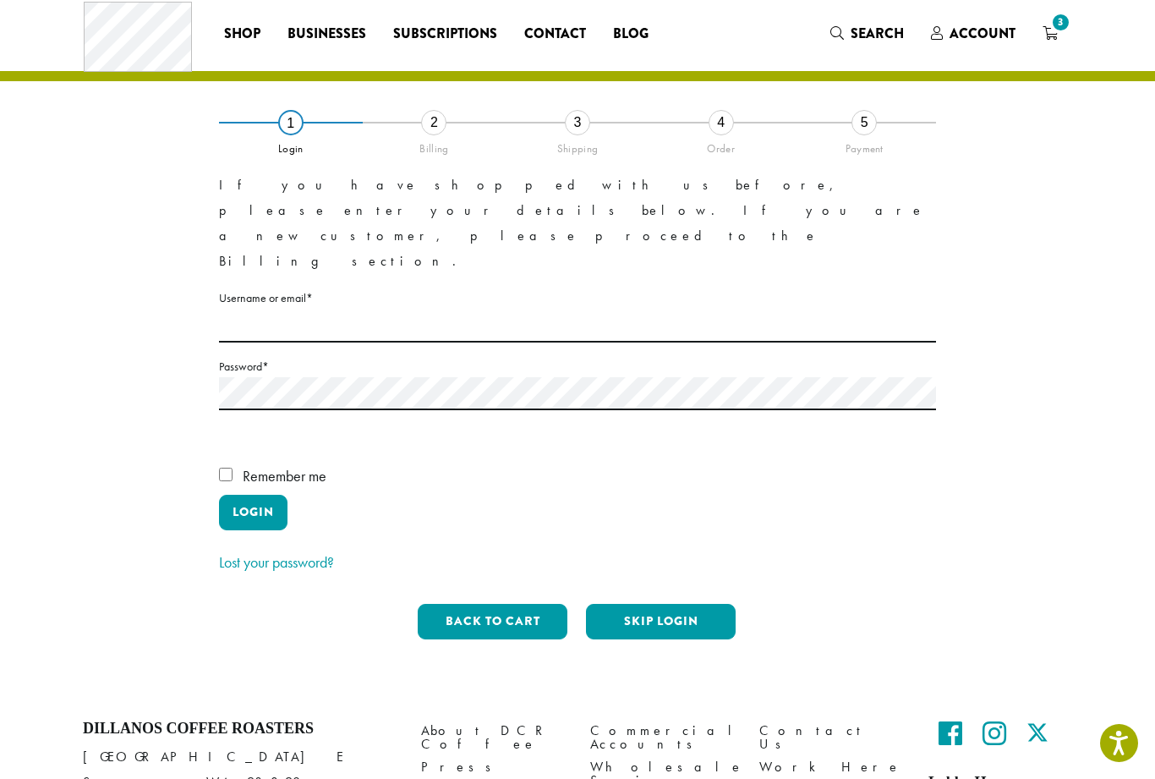
click at [666, 604] on button "Skip Login" at bounding box center [661, 622] width 150 height 36
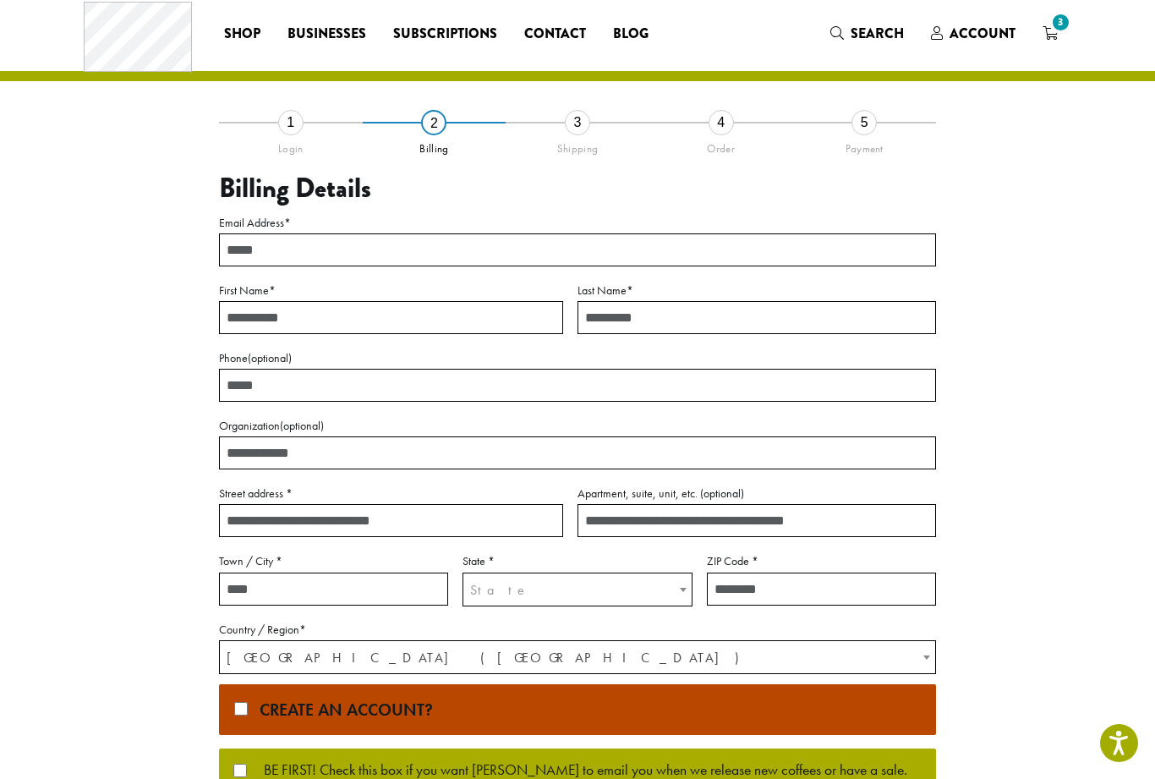
click at [271, 246] on input "Email Address *" at bounding box center [577, 249] width 717 height 33
type input "**********"
click at [253, 323] on input "First Name *" at bounding box center [391, 317] width 344 height 33
type input "***"
click at [793, 303] on input "Last Name *" at bounding box center [757, 317] width 359 height 33
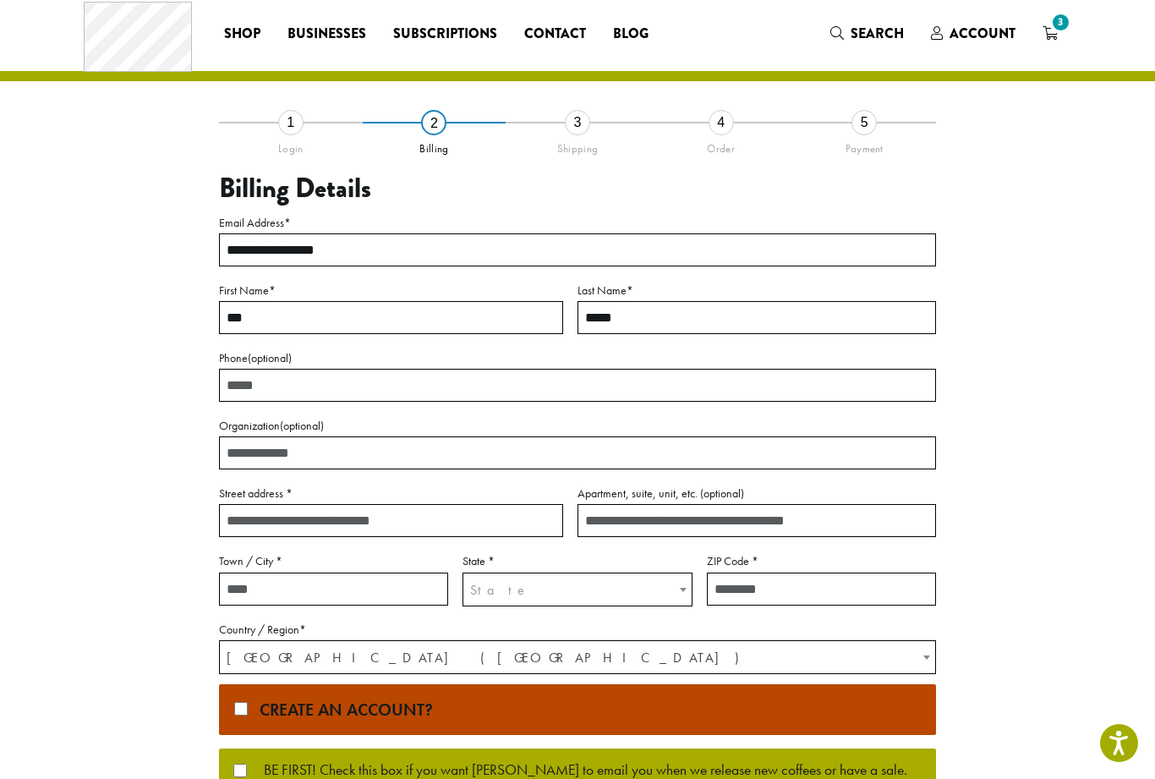
type input "****"
click at [231, 387] on input "Phone (optional)" at bounding box center [577, 385] width 717 height 33
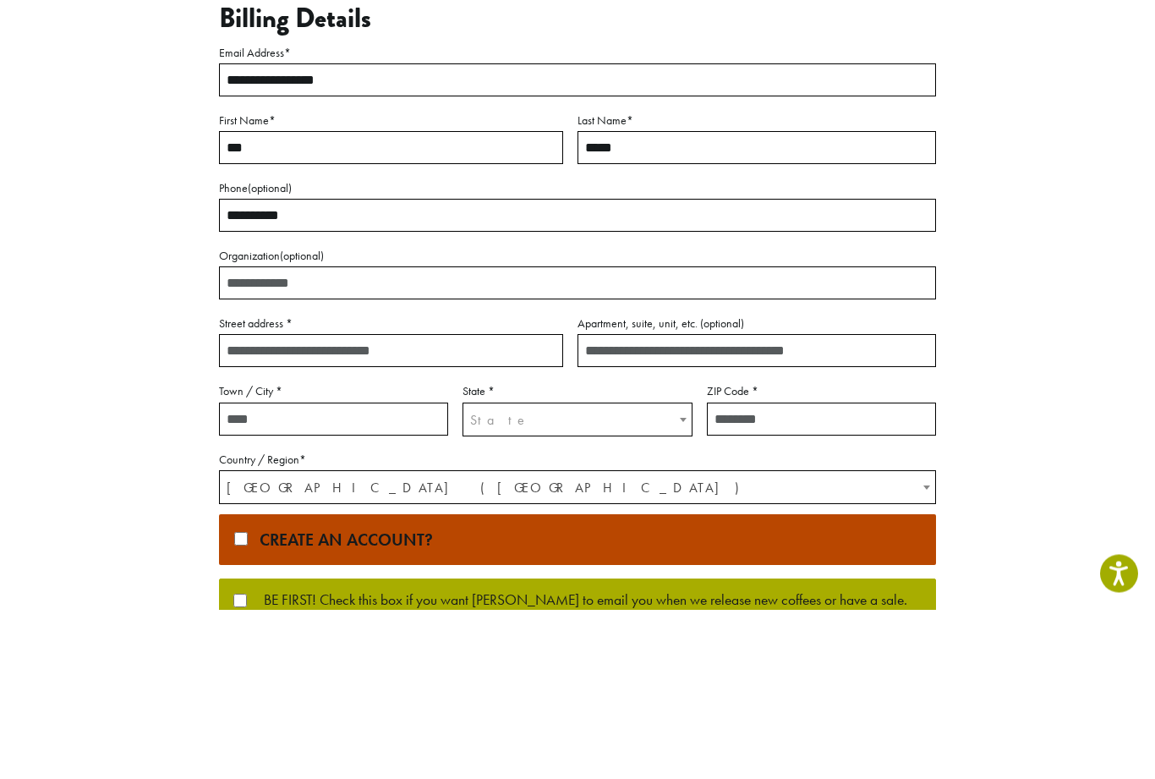
type input "**********"
click at [257, 436] on input "Organization (optional)" at bounding box center [577, 452] width 717 height 33
click at [241, 504] on input "Street address *" at bounding box center [391, 520] width 344 height 33
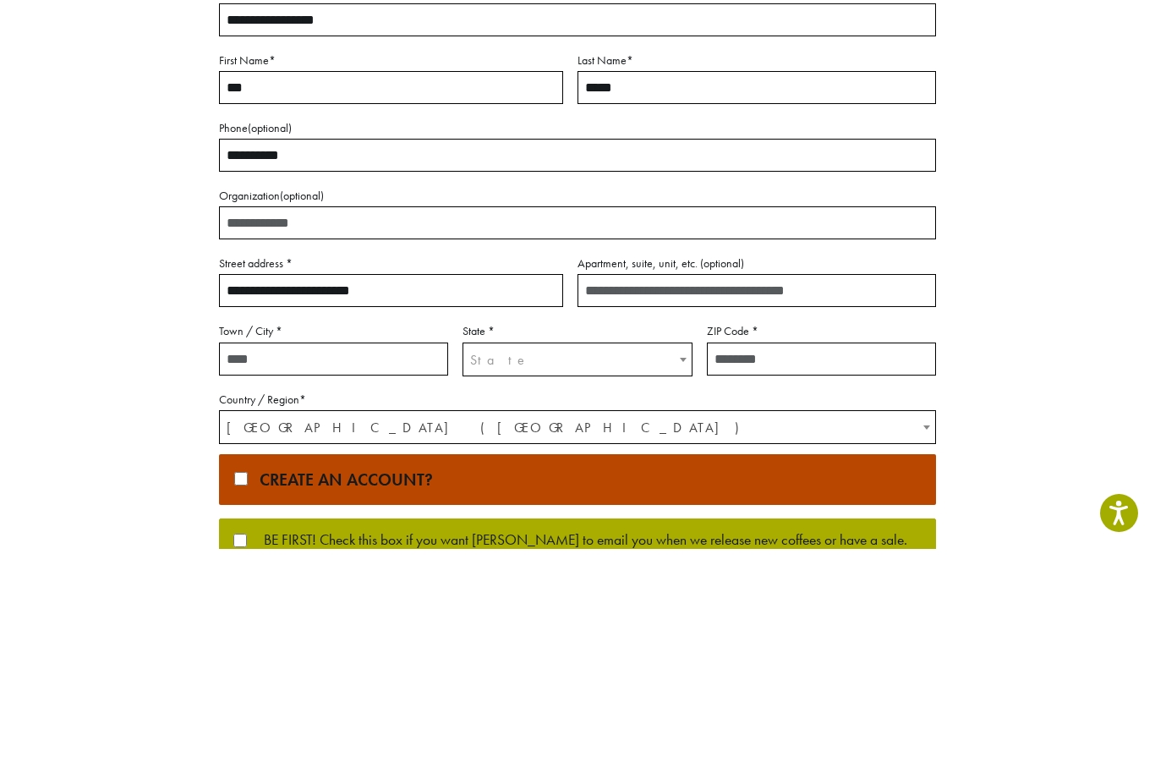
type input "**********"
click at [256, 573] on input "Town / City *" at bounding box center [333, 589] width 229 height 33
type input "******"
click at [638, 573] on span "State" at bounding box center [577, 589] width 228 height 33
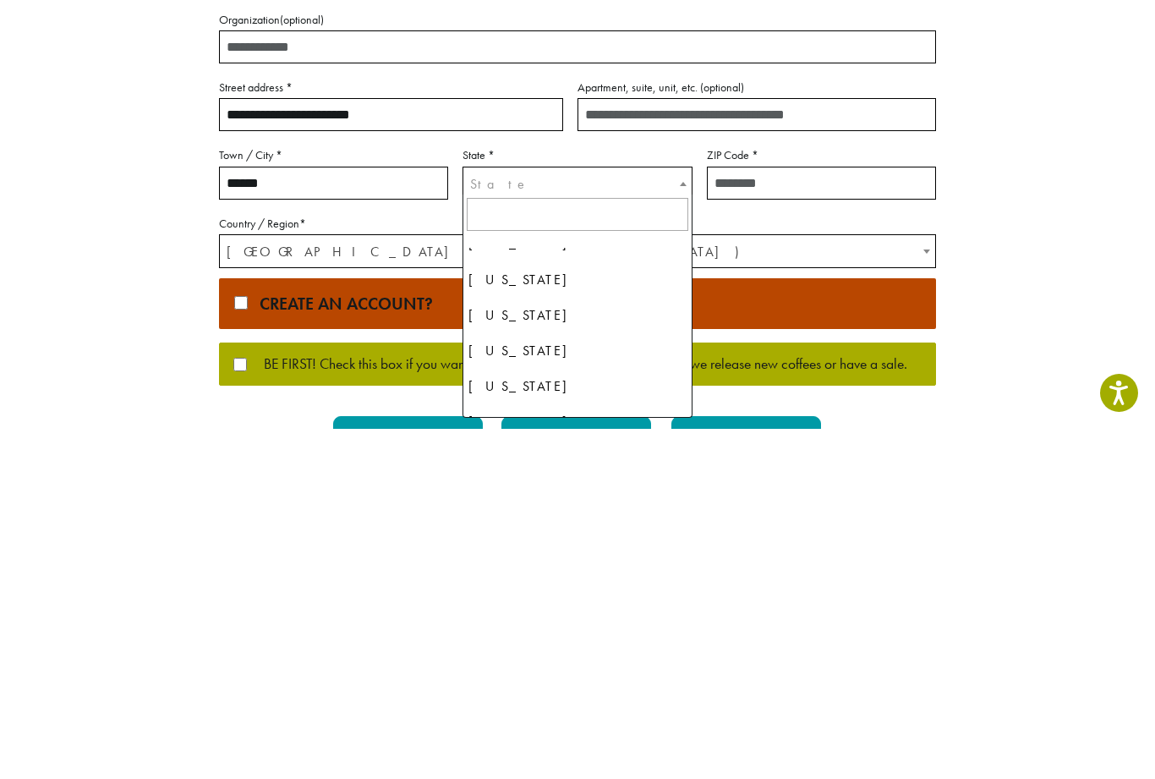
scroll to position [1059, 0]
select select "**"
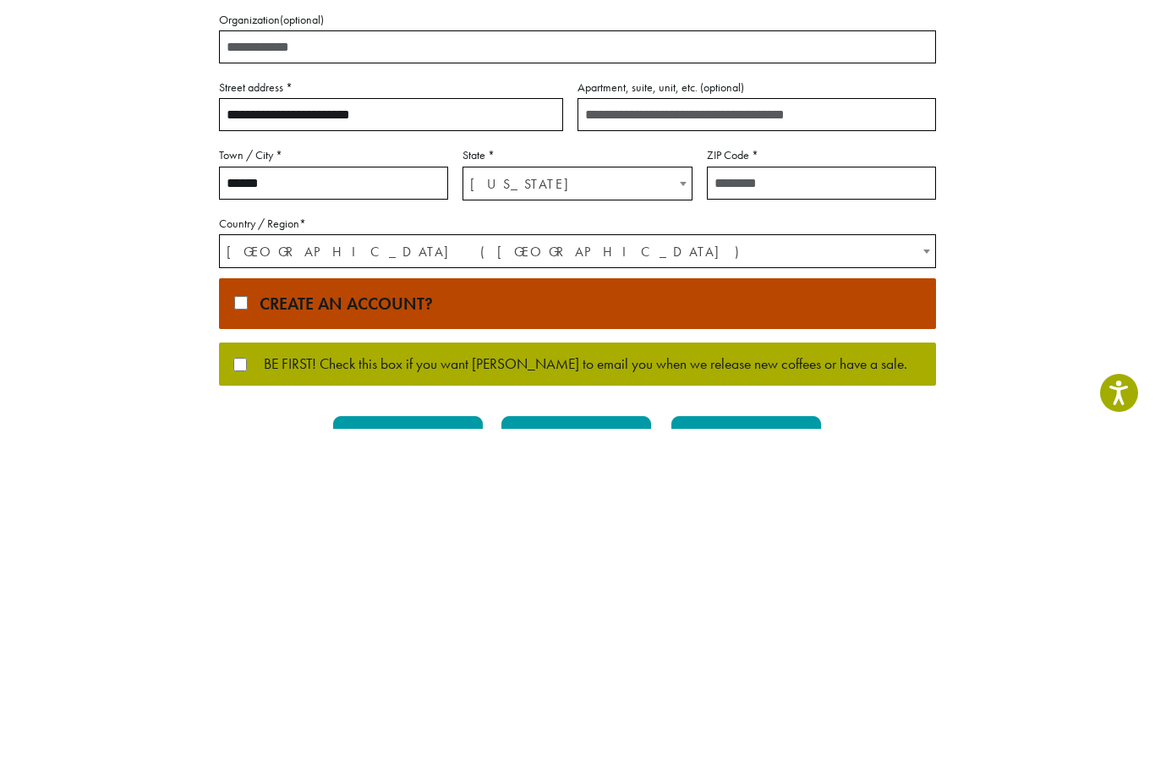
scroll to position [328, 0]
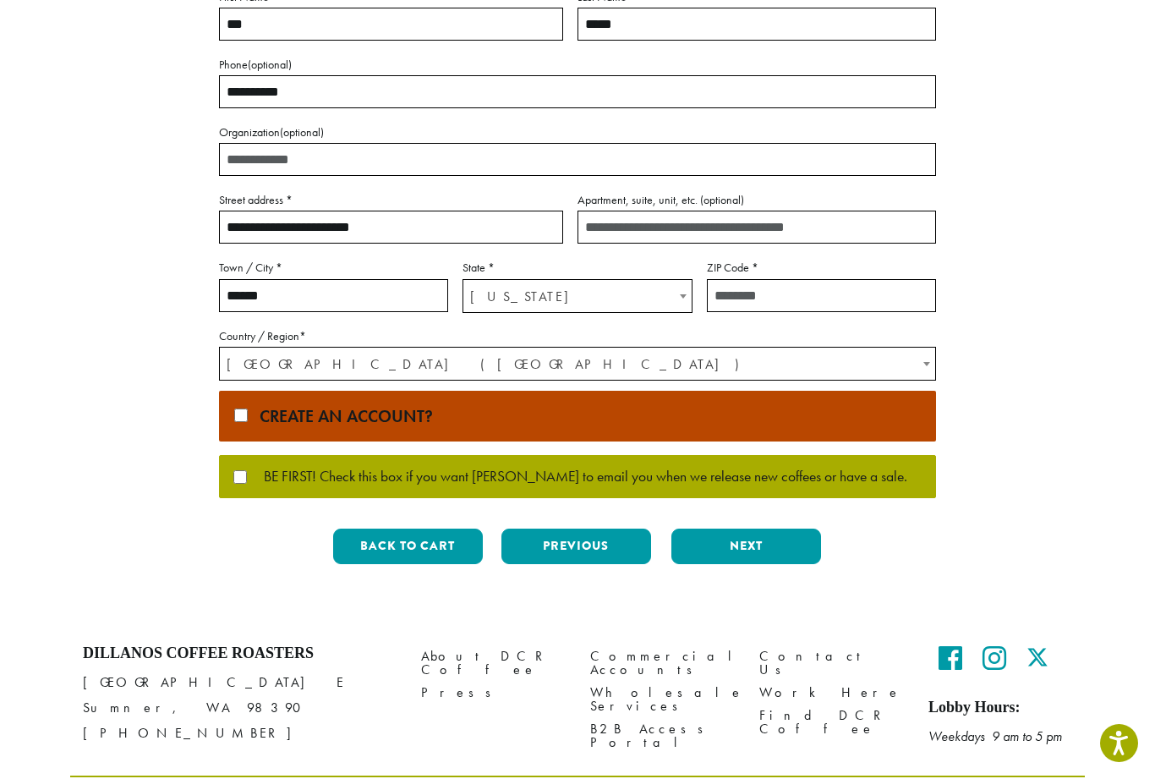
click at [788, 288] on input "ZIP Code *" at bounding box center [821, 295] width 229 height 33
type input "*****"
click at [243, 372] on span "United States (US)" at bounding box center [578, 364] width 716 height 33
click at [737, 542] on button "Next" at bounding box center [747, 547] width 150 height 36
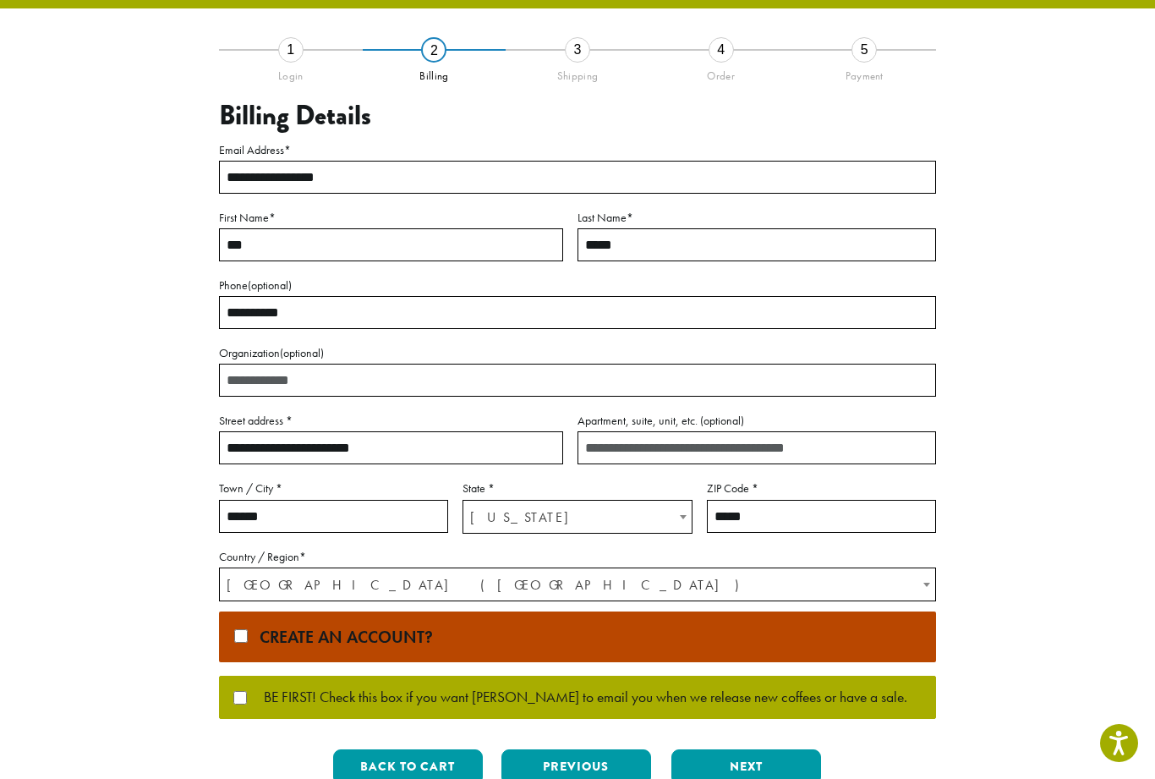
scroll to position [0, 0]
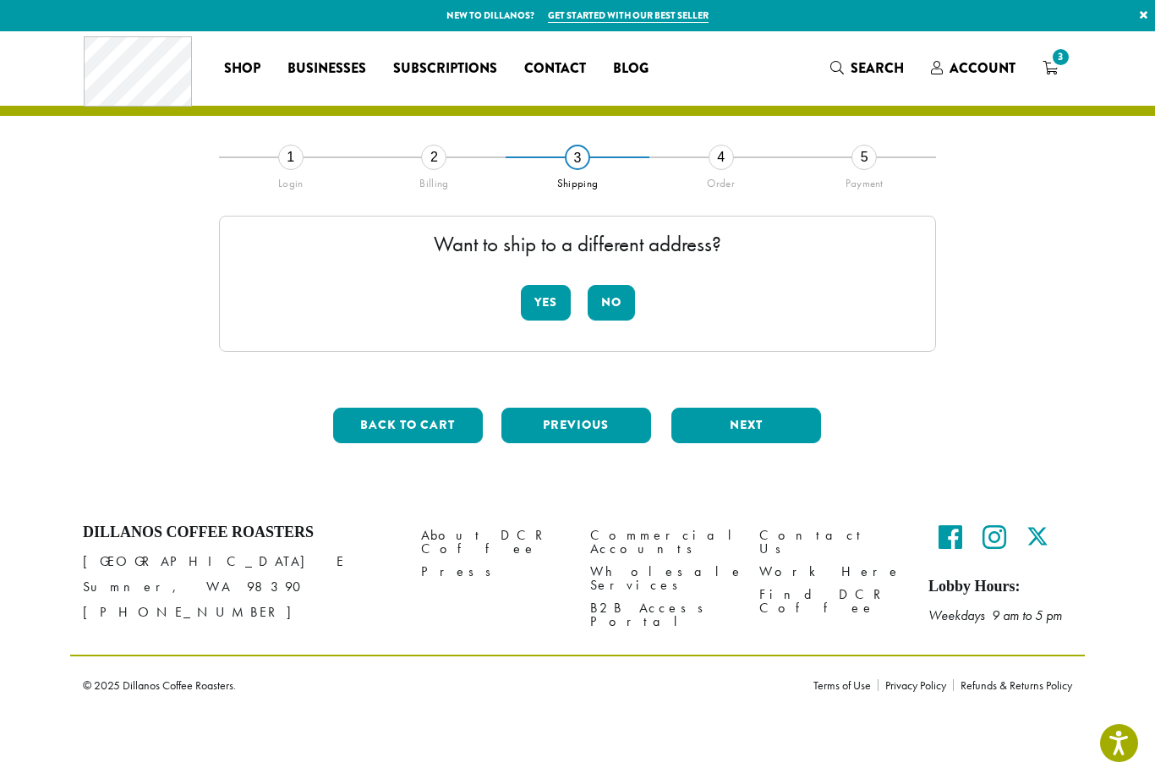
click at [615, 309] on button "No" at bounding box center [611, 303] width 47 height 36
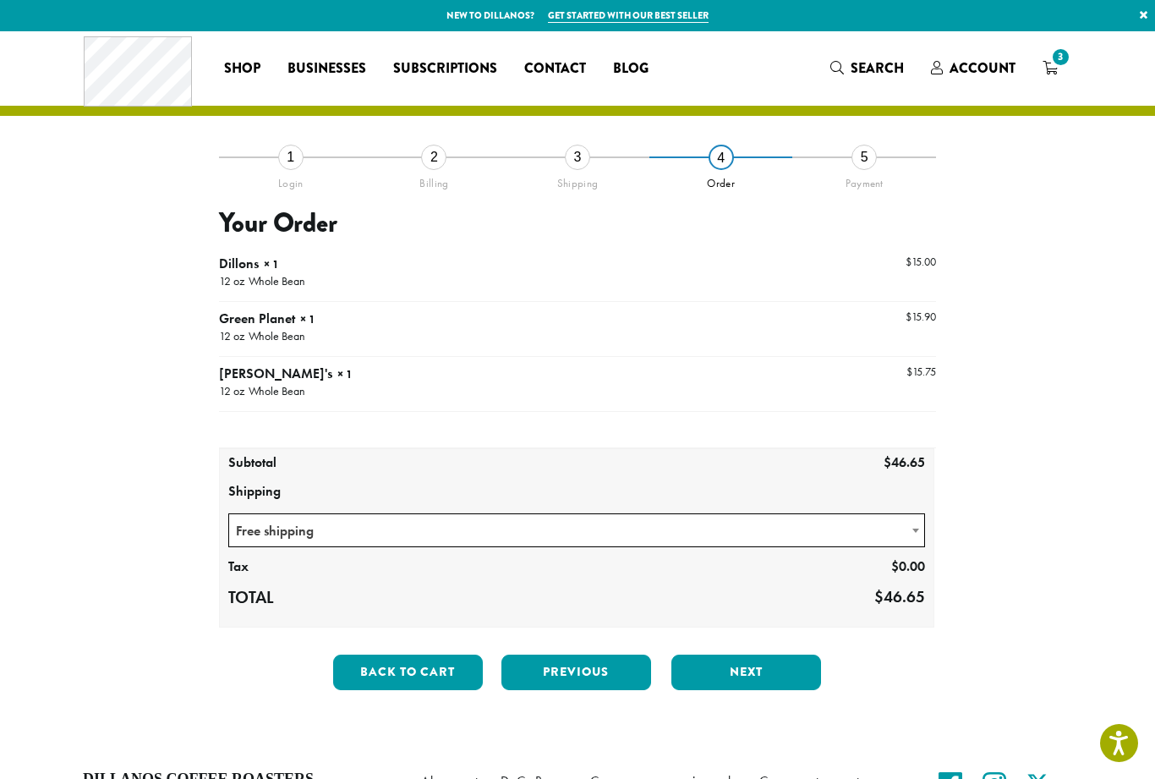
click at [761, 678] on button "Next" at bounding box center [747, 673] width 150 height 36
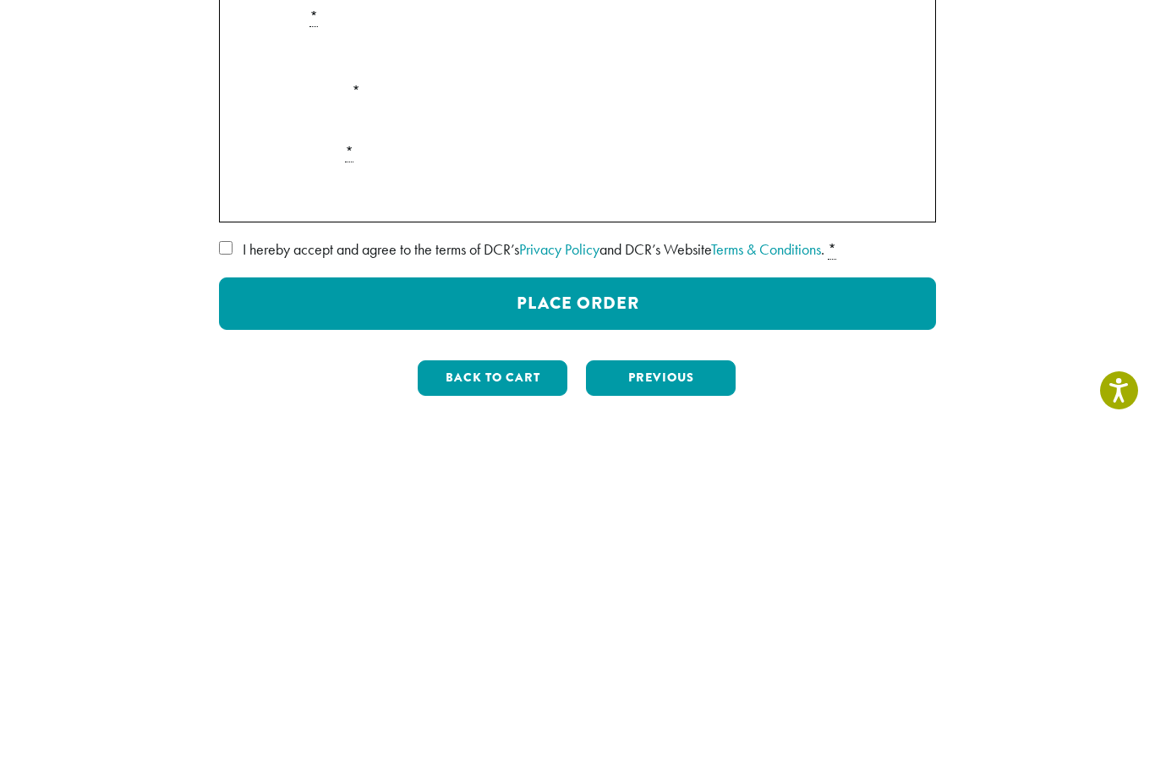
scroll to position [236, 0]
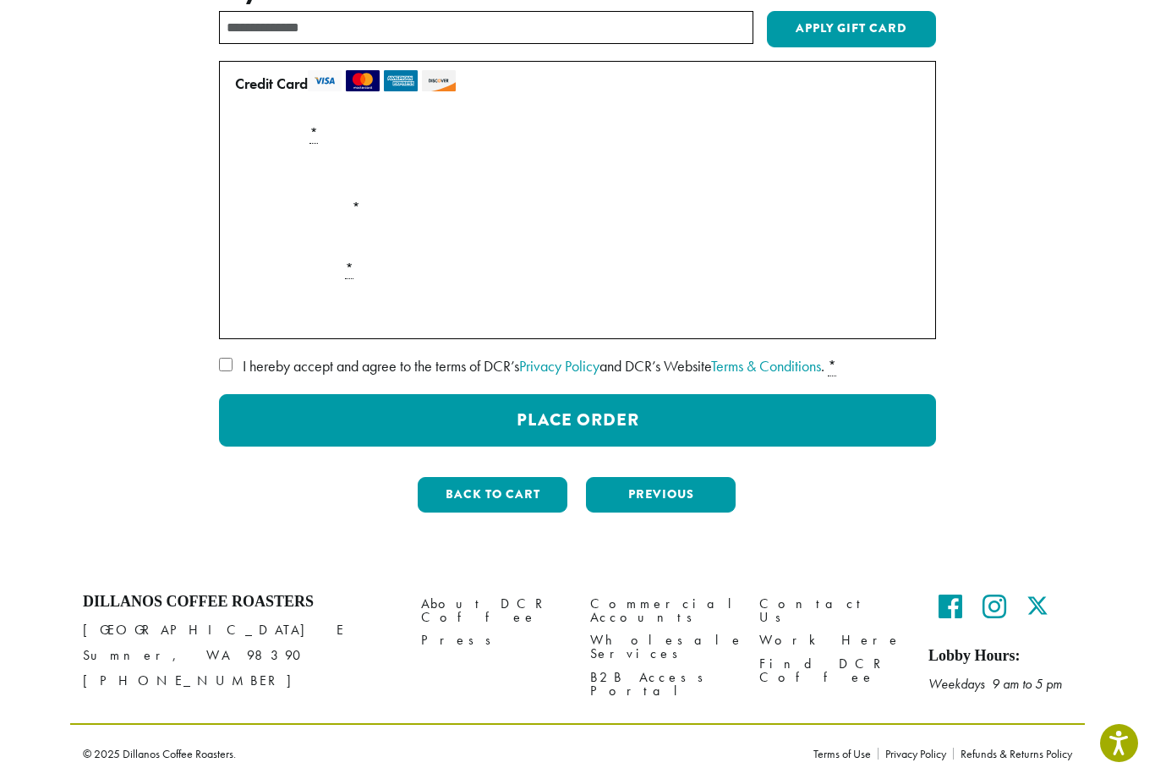
click at [623, 421] on button "Place Order" at bounding box center [577, 420] width 717 height 52
